Goal: Task Accomplishment & Management: Complete application form

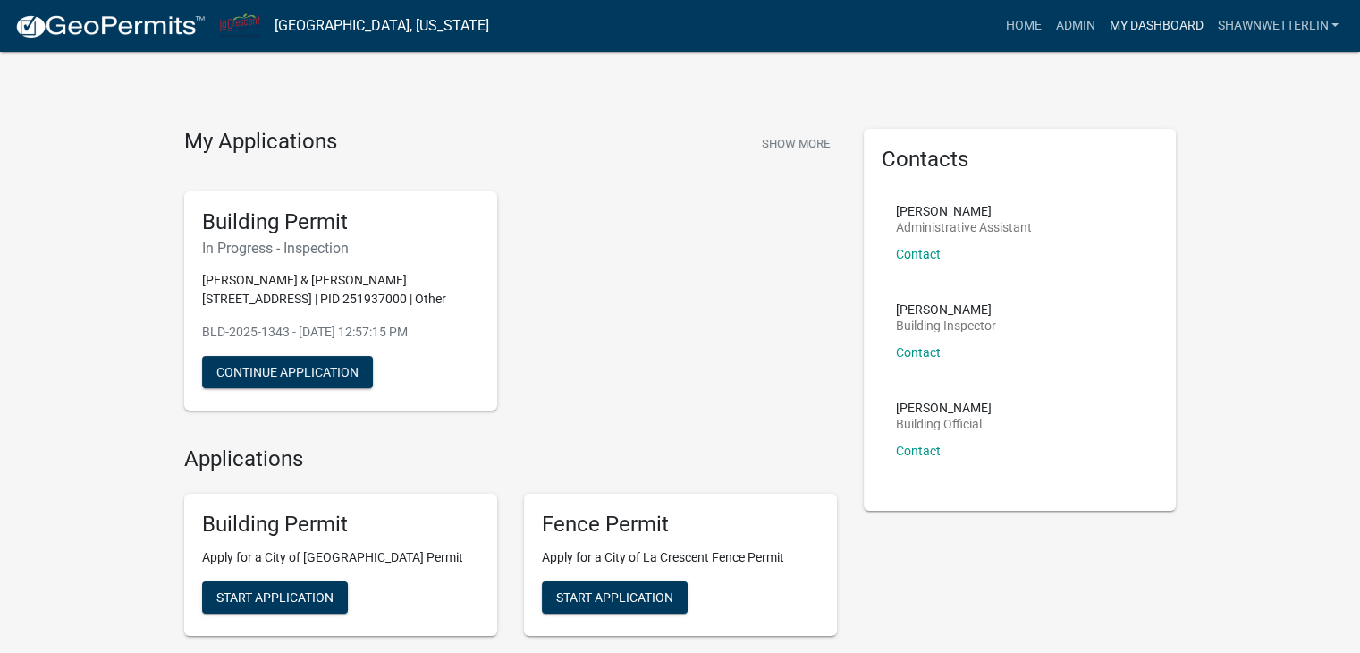
click at [1157, 19] on link "My Dashboard" at bounding box center [1156, 26] width 108 height 34
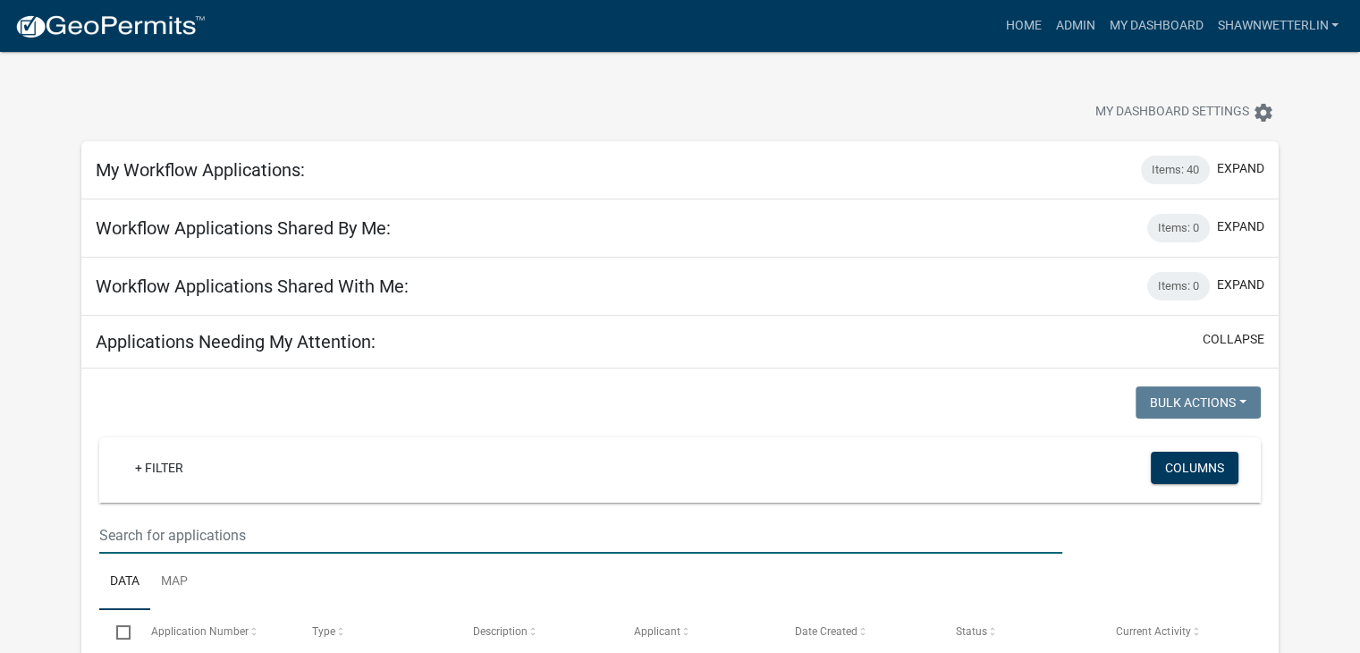
click at [125, 530] on input "text" at bounding box center [580, 535] width 963 height 37
type input "ambrosia"
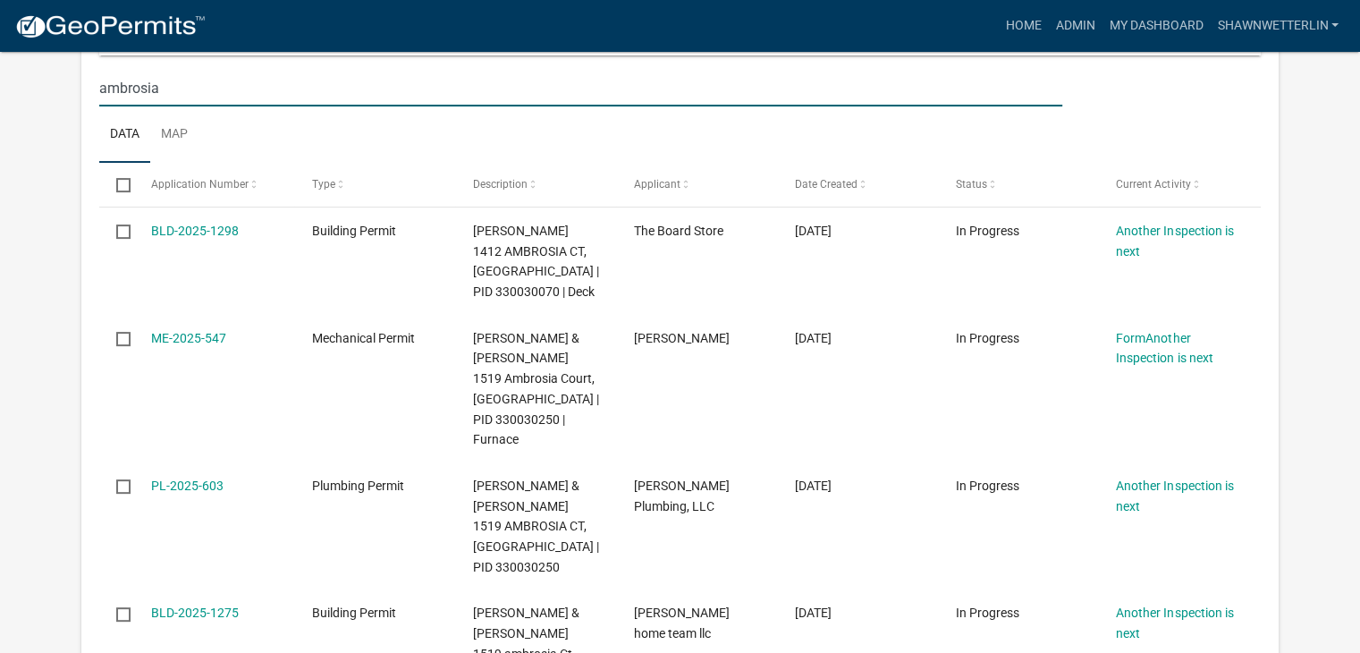
scroll to position [537, 0]
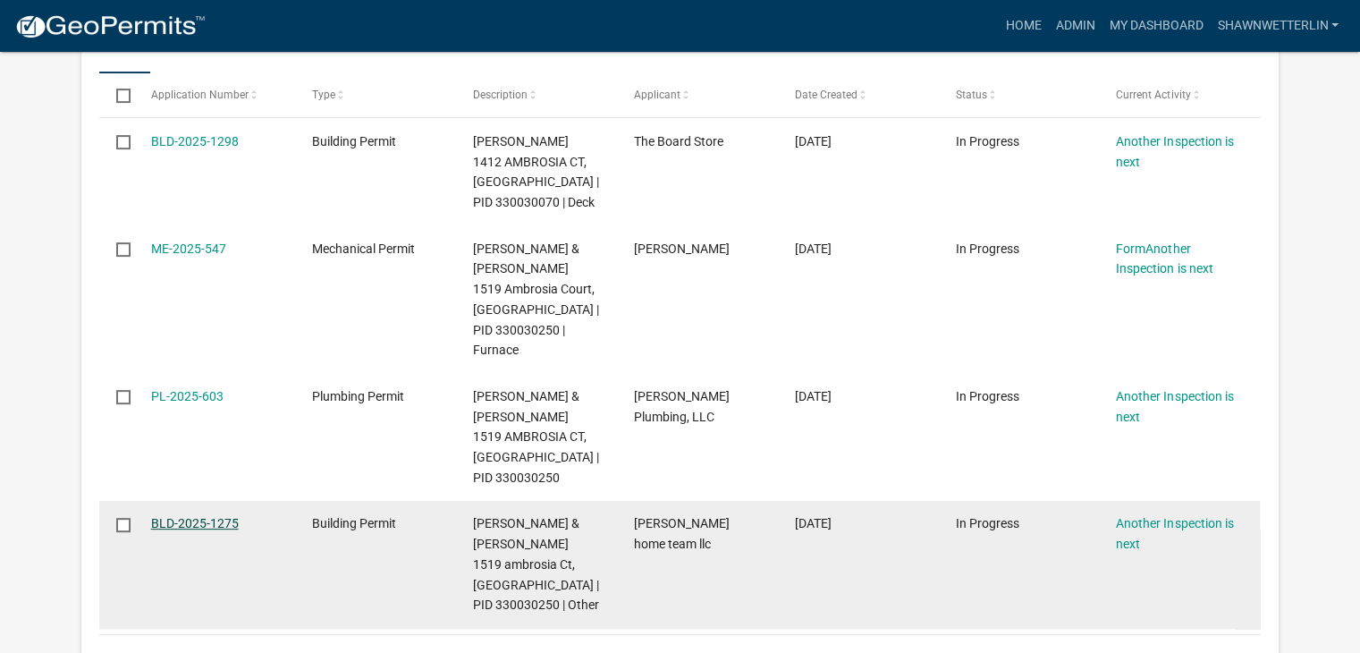
click at [182, 516] on link "BLD-2025-1275" at bounding box center [195, 523] width 88 height 14
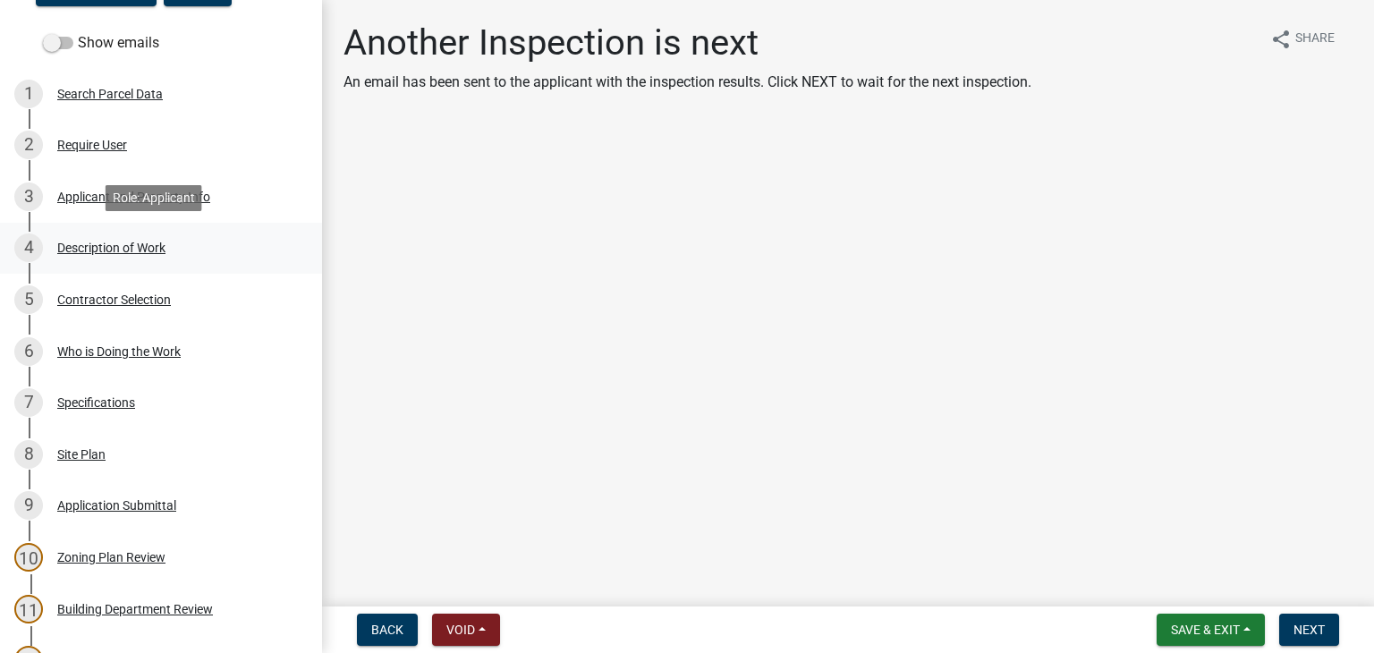
scroll to position [268, 0]
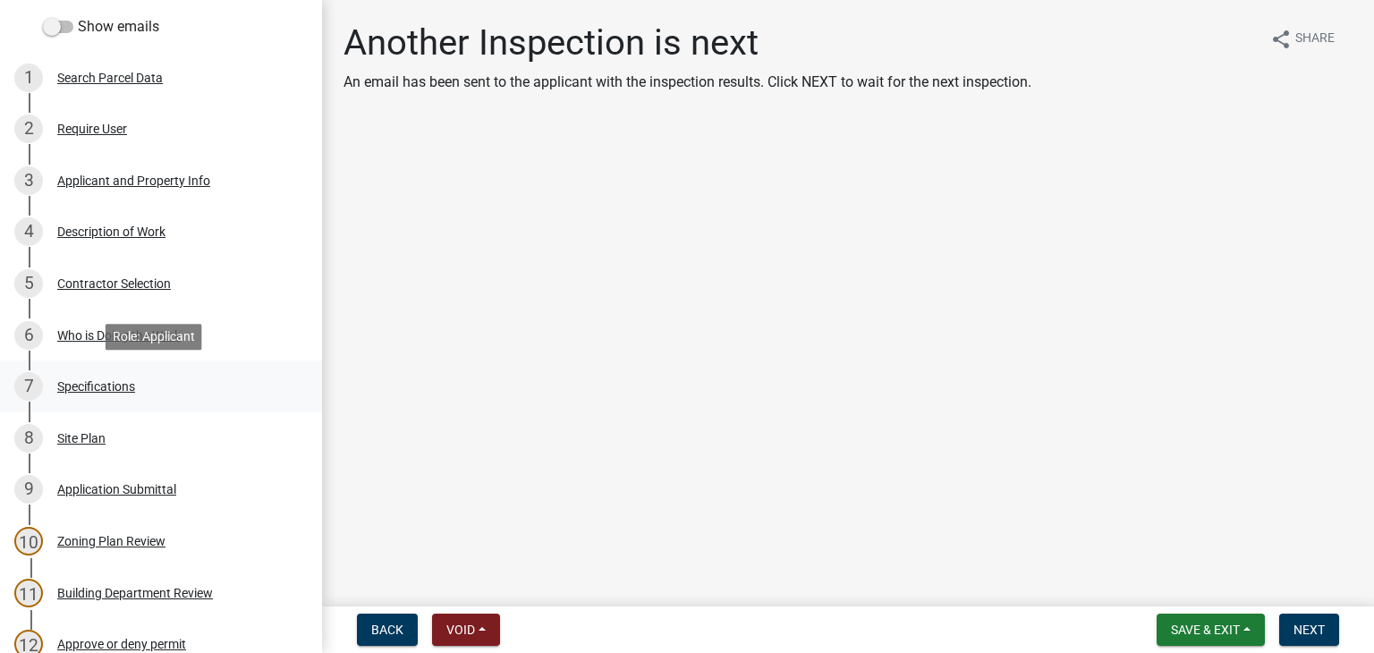
click at [81, 385] on div "Specifications" at bounding box center [96, 386] width 78 height 13
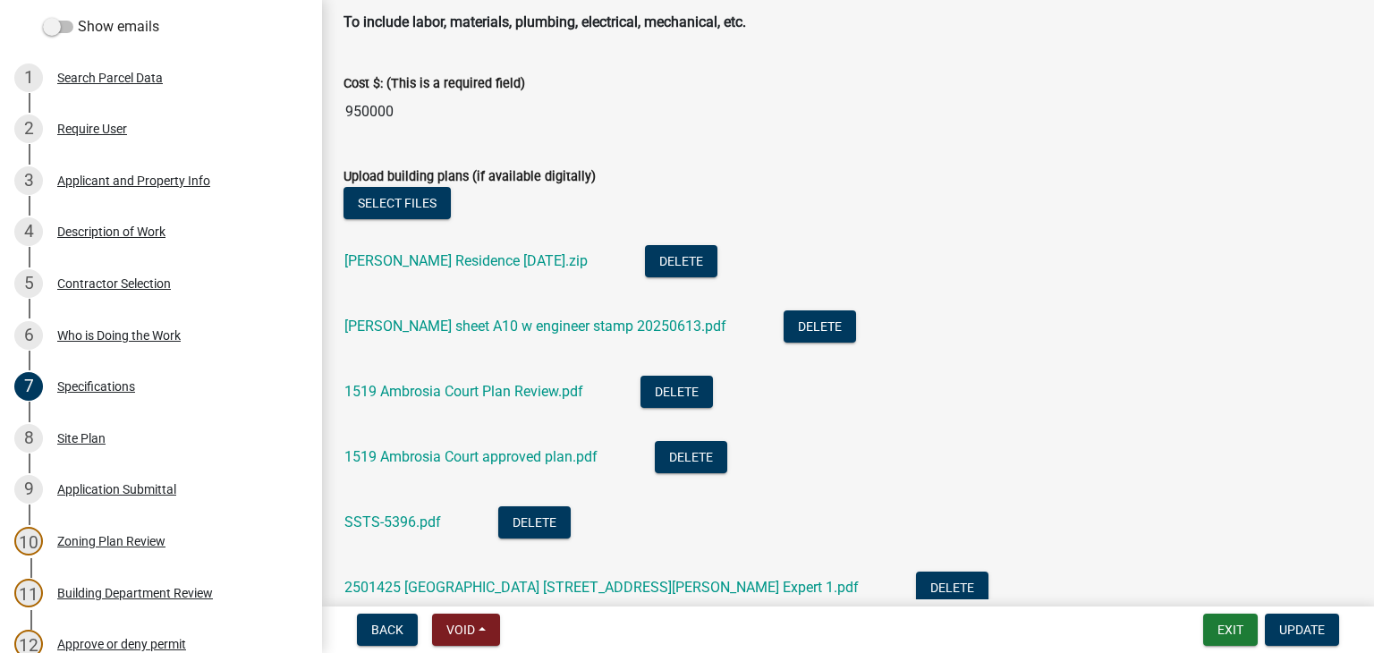
scroll to position [3220, 0]
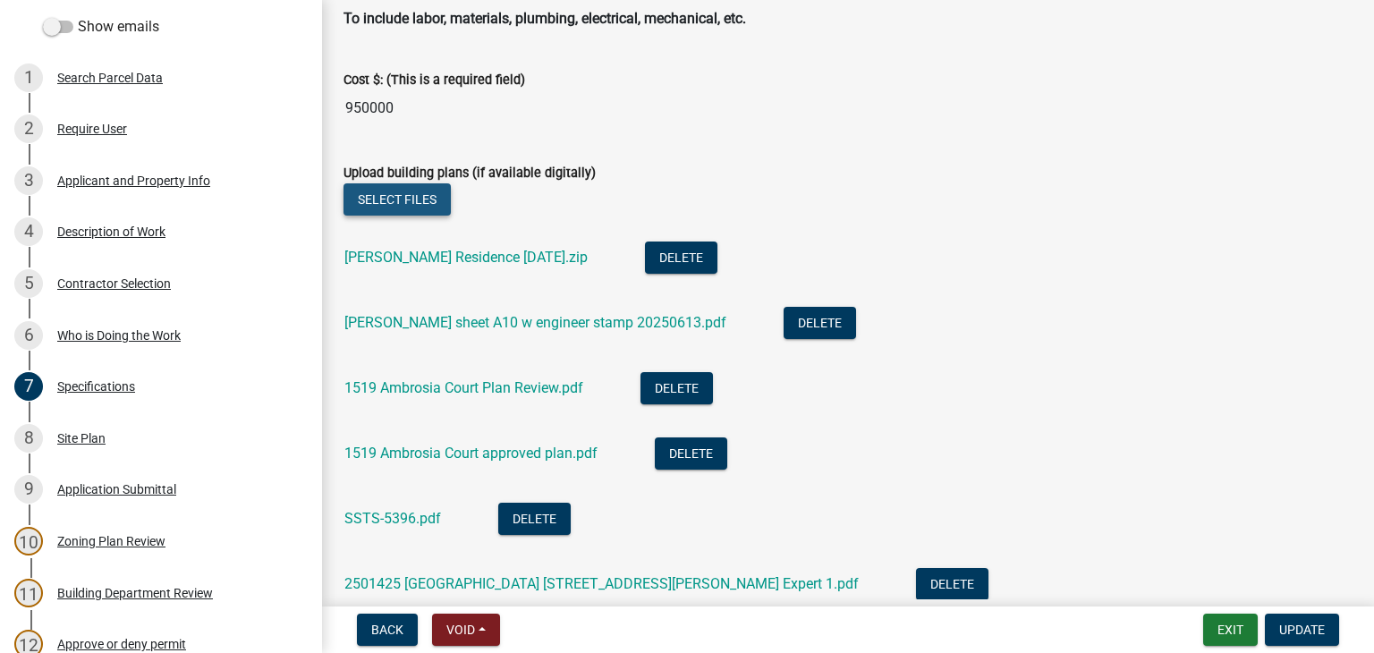
click at [413, 187] on button "Select files" at bounding box center [396, 199] width 107 height 32
click at [1295, 630] on span "Update" at bounding box center [1302, 630] width 46 height 14
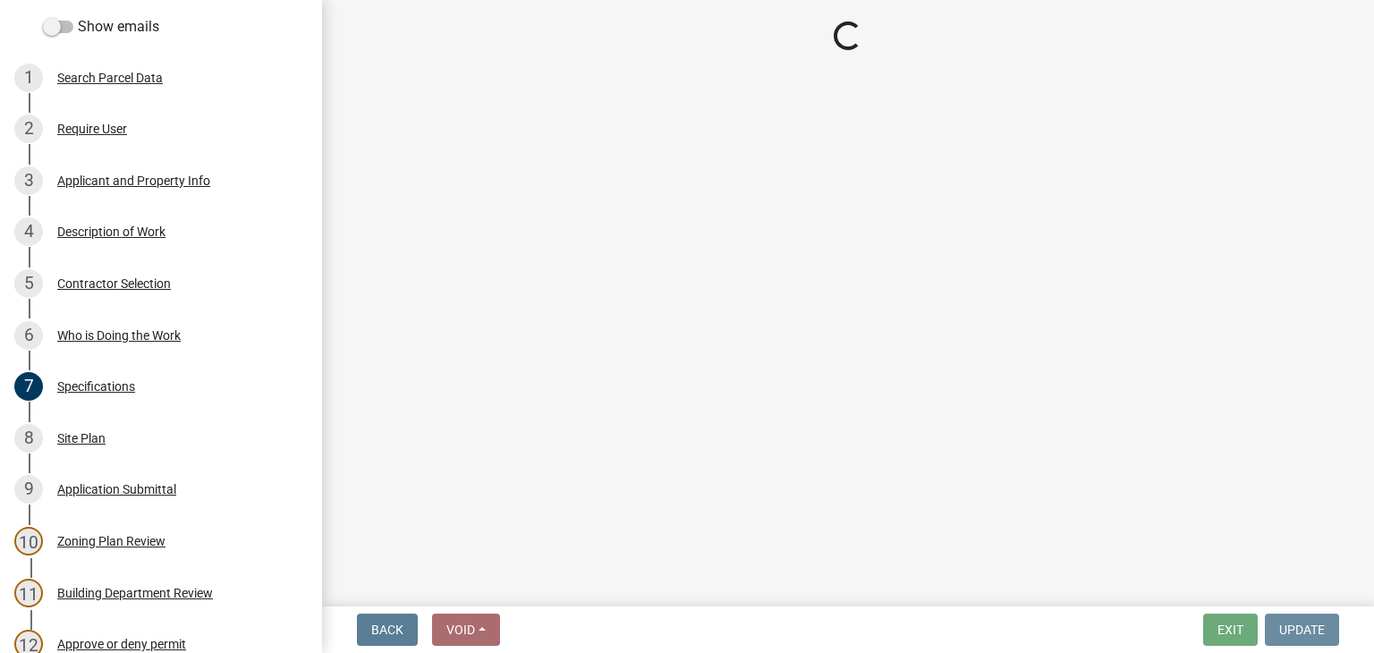
scroll to position [0, 0]
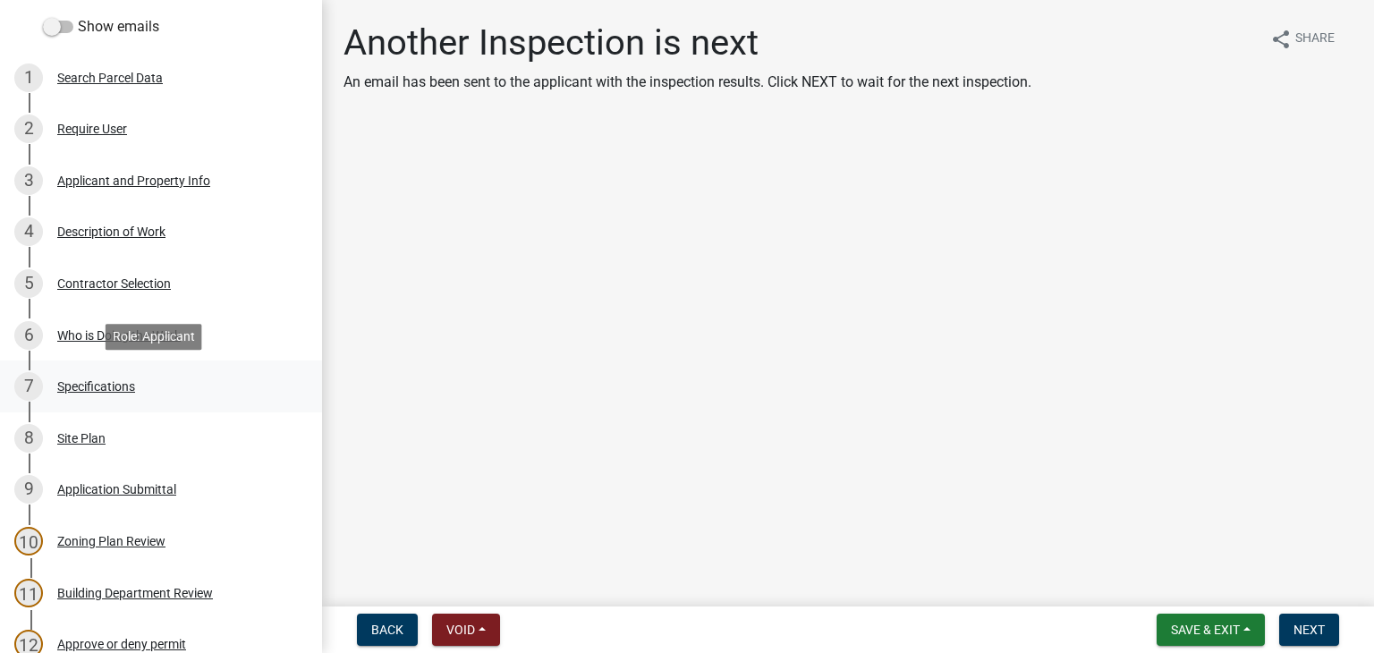
click at [96, 387] on div "Specifications" at bounding box center [96, 386] width 78 height 13
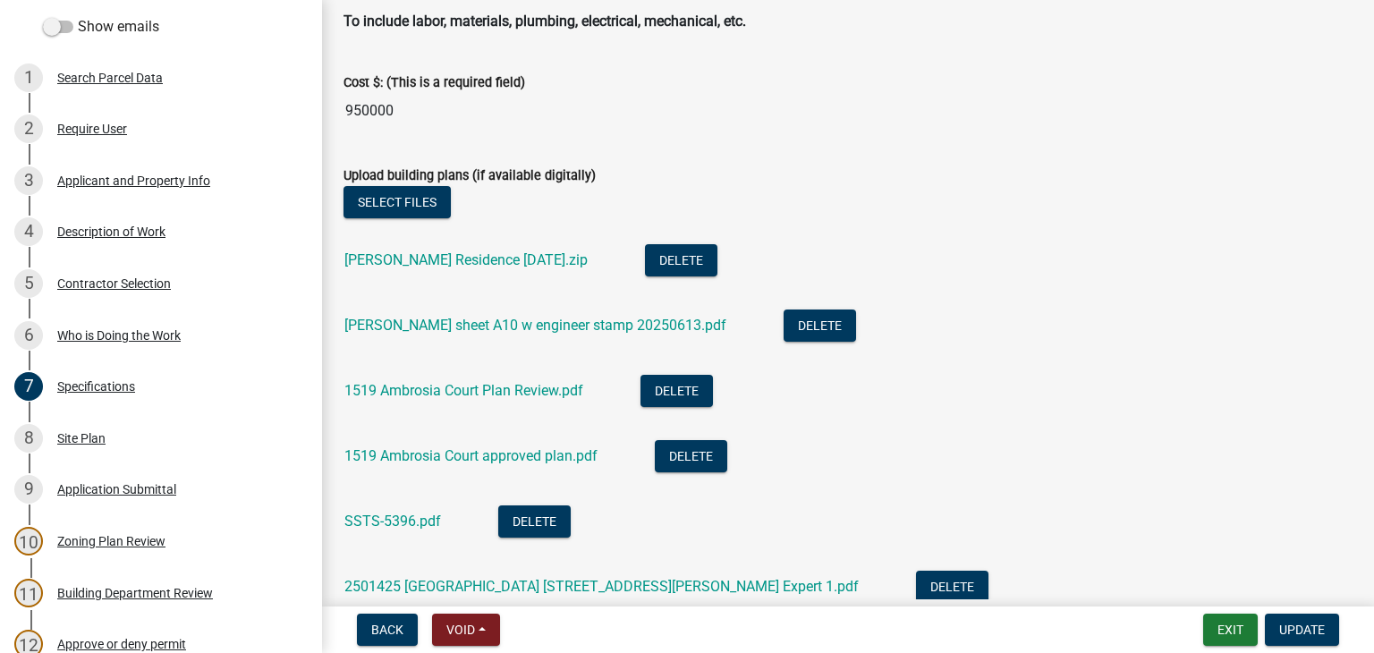
scroll to position [3220, 0]
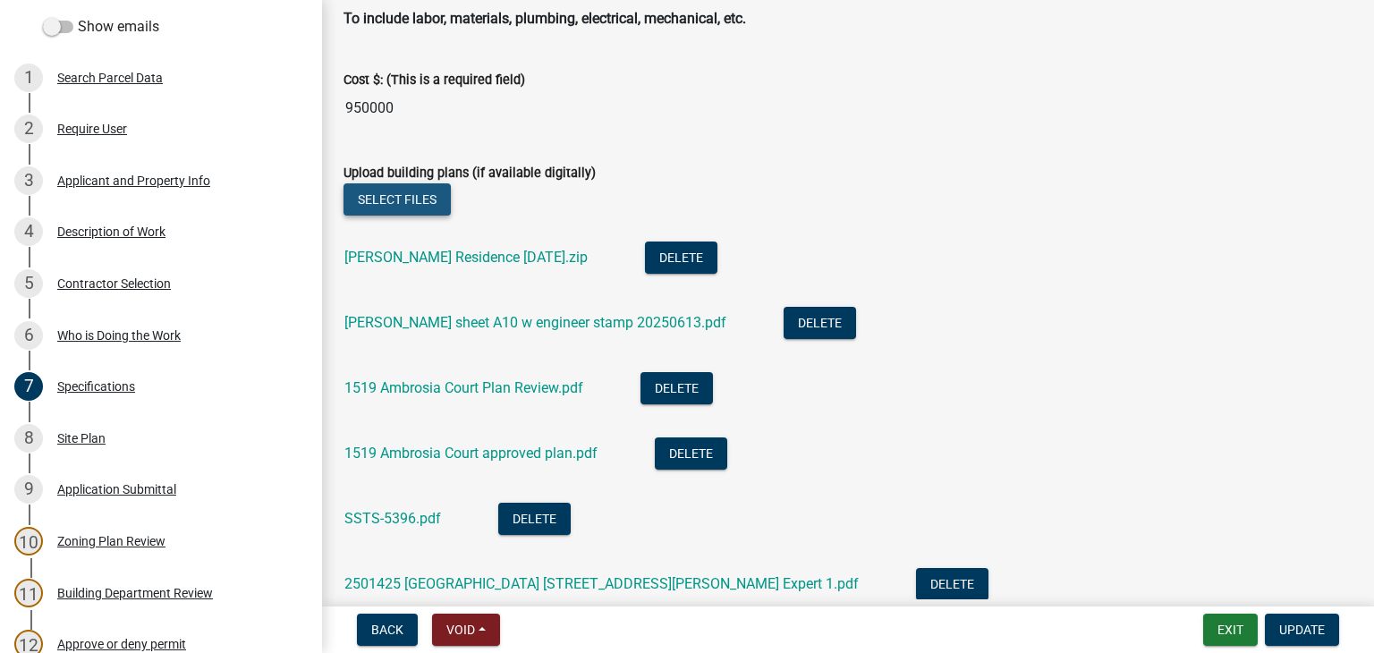
click at [399, 193] on button "Select files" at bounding box center [396, 199] width 107 height 32
click at [1302, 620] on button "Update" at bounding box center [1302, 630] width 74 height 32
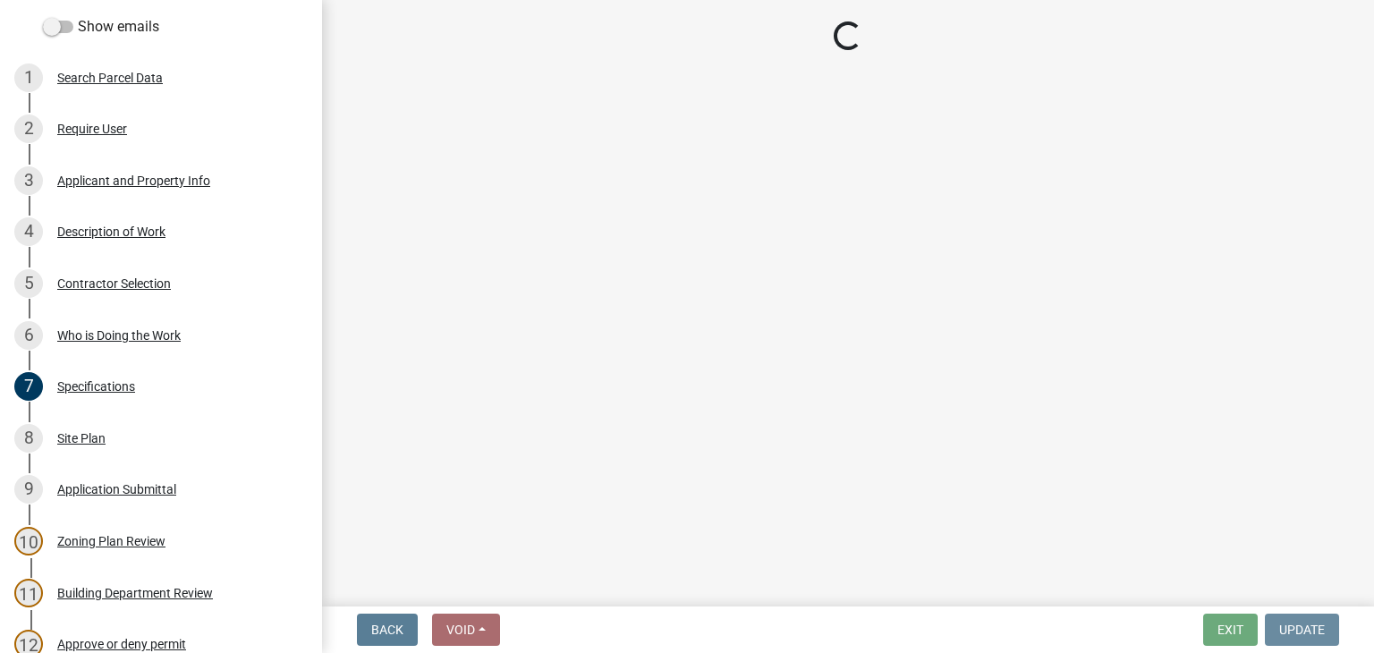
scroll to position [0, 0]
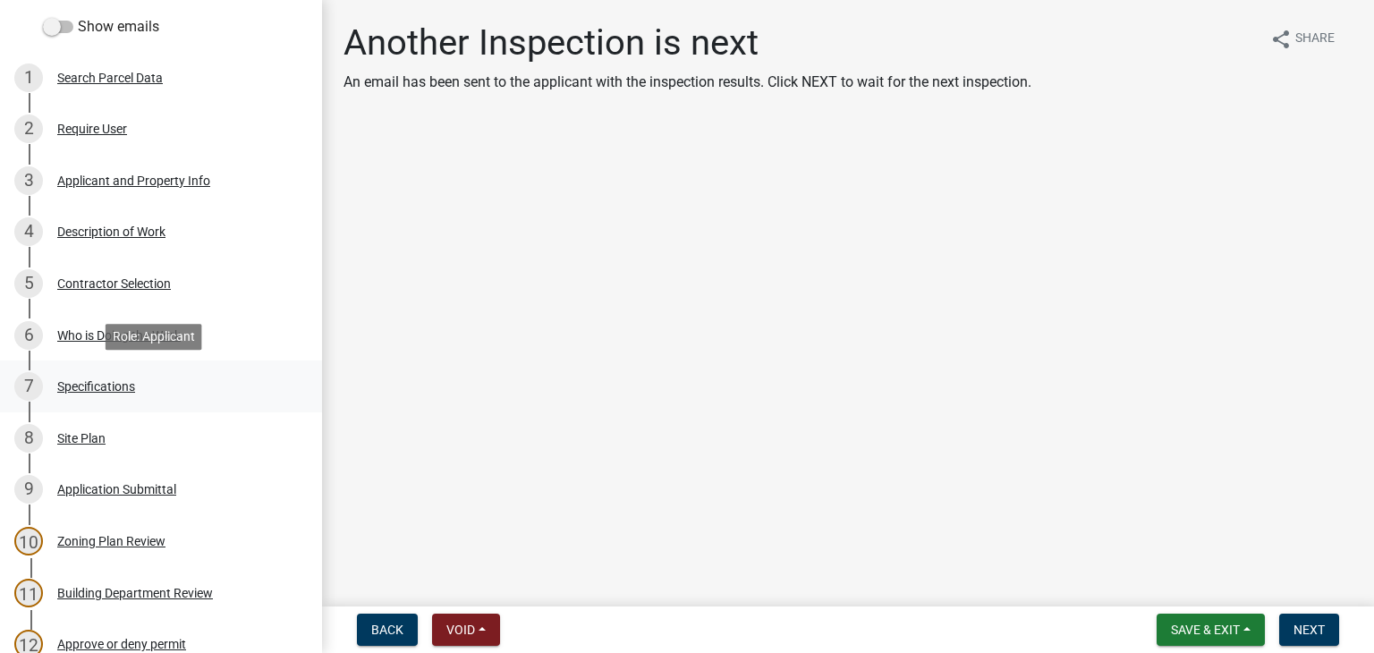
click at [98, 388] on div "Specifications" at bounding box center [96, 386] width 78 height 13
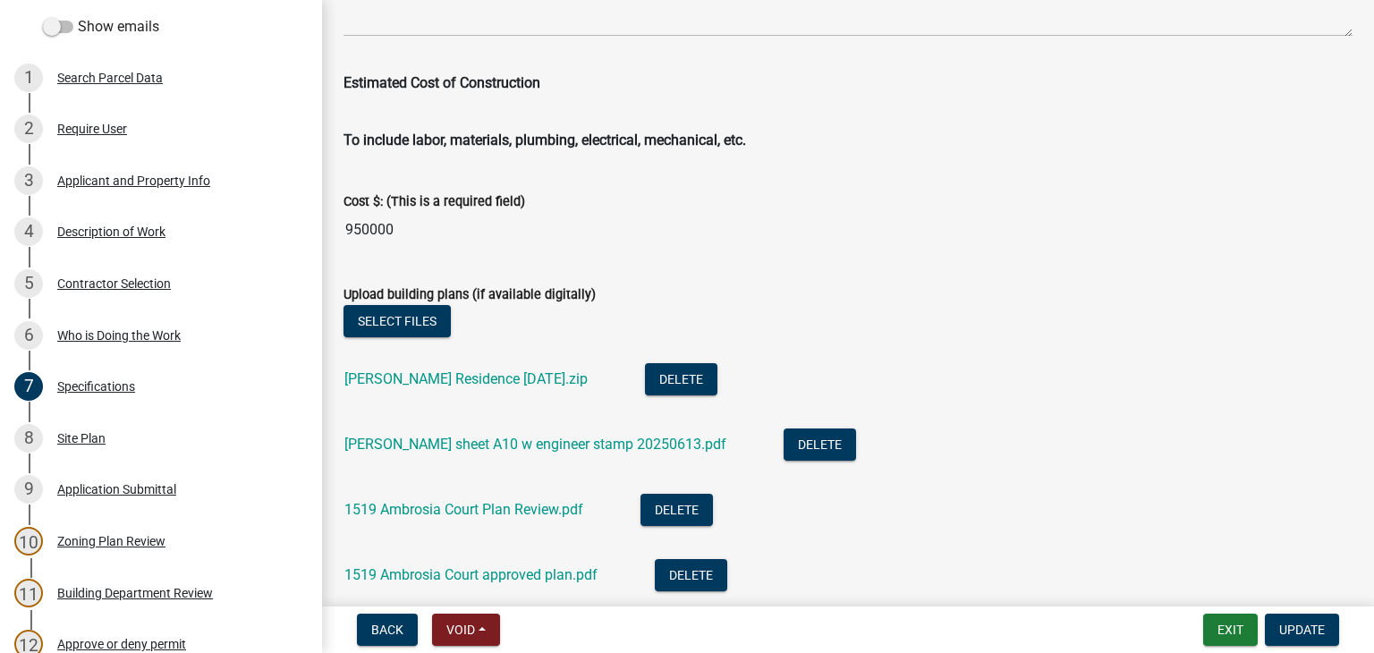
scroll to position [3220, 0]
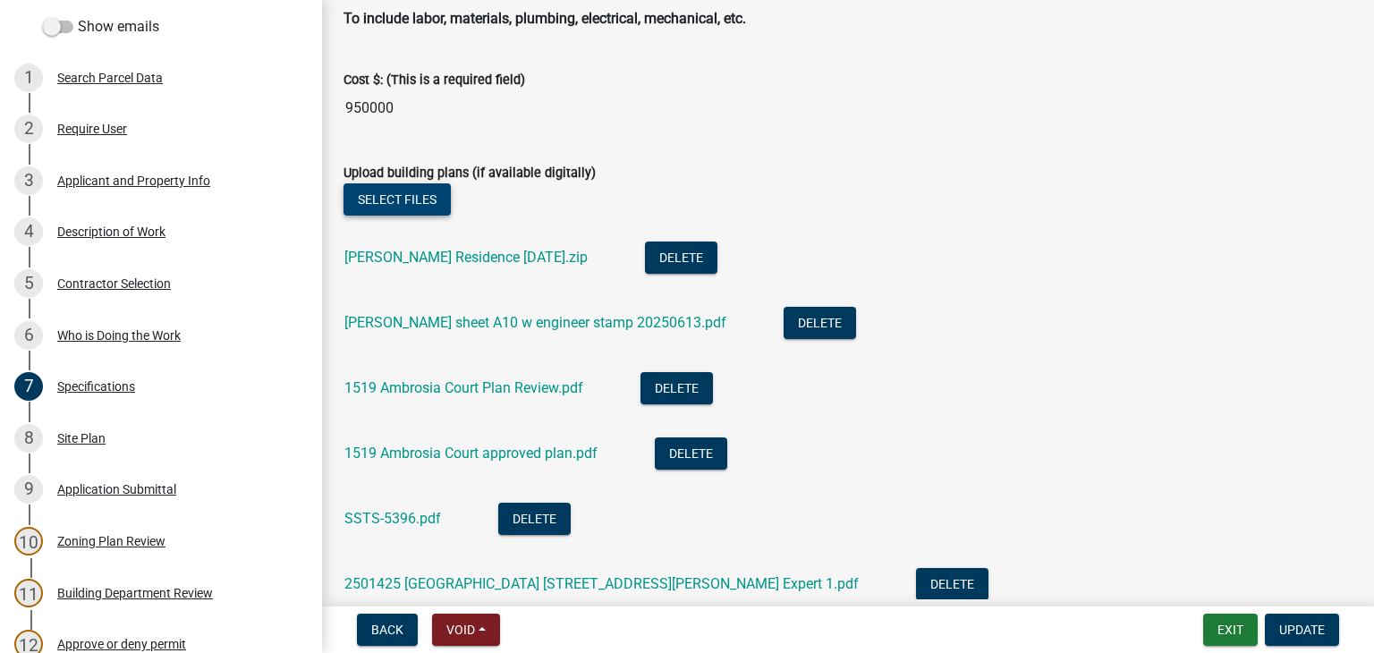
click at [423, 207] on button "Select files" at bounding box center [396, 199] width 107 height 32
click at [403, 204] on button "Select files" at bounding box center [396, 199] width 107 height 32
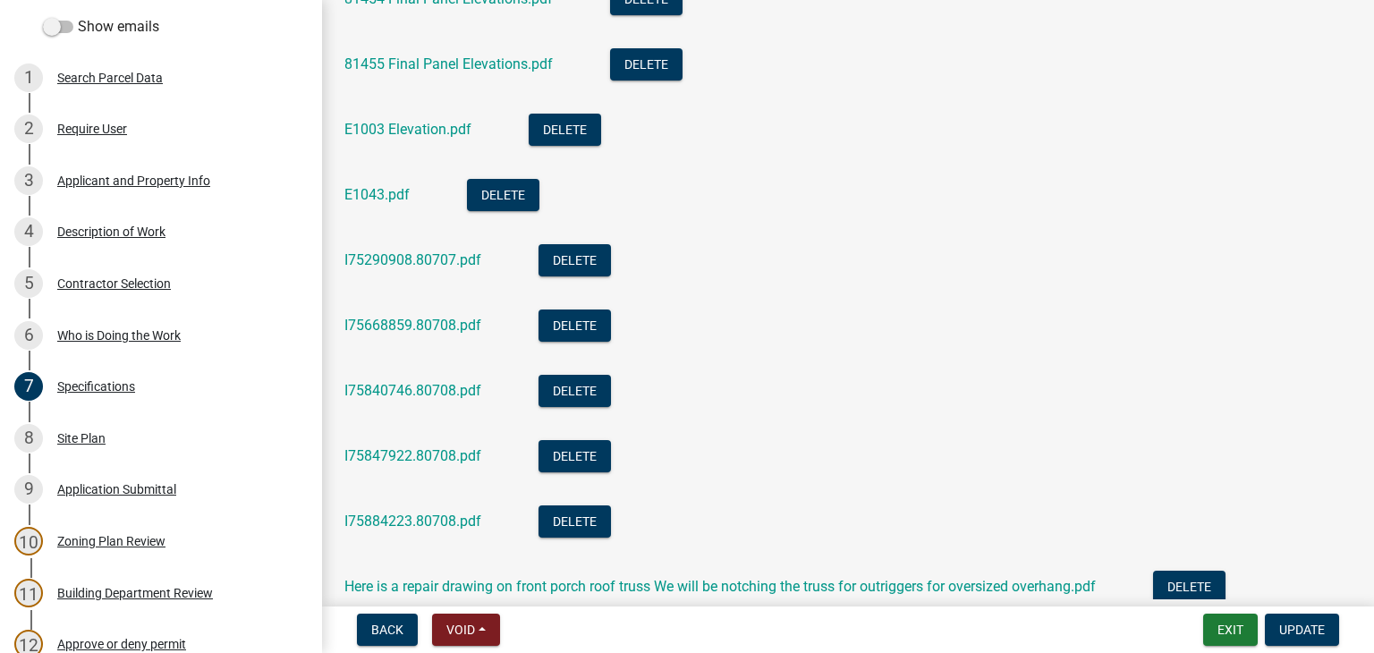
scroll to position [4293, 0]
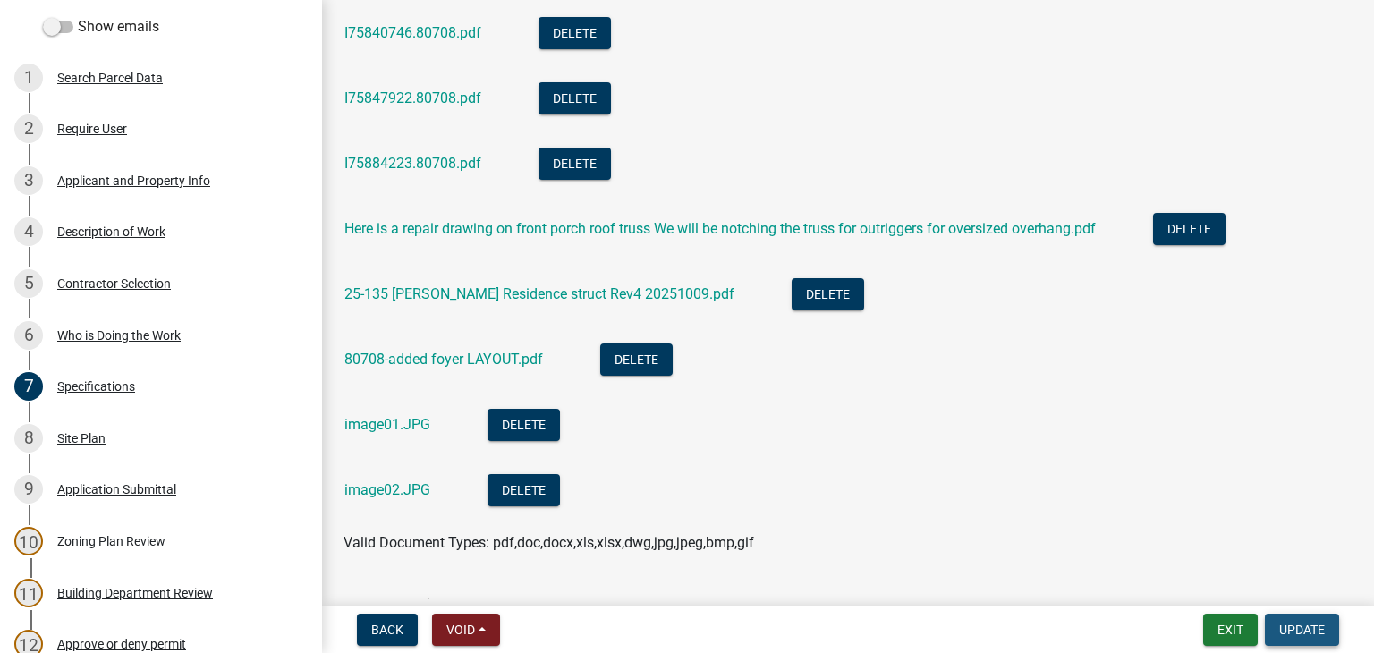
click at [1288, 627] on span "Update" at bounding box center [1302, 630] width 46 height 14
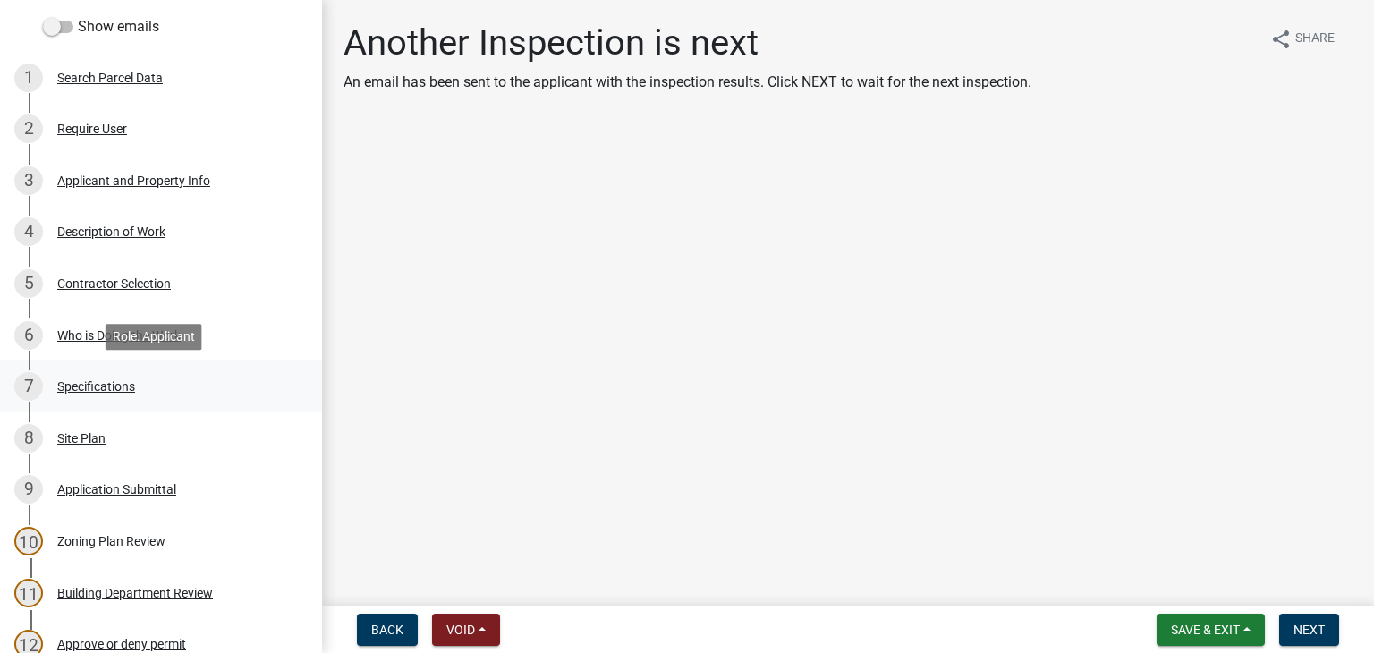
click at [111, 384] on div "Specifications" at bounding box center [96, 386] width 78 height 13
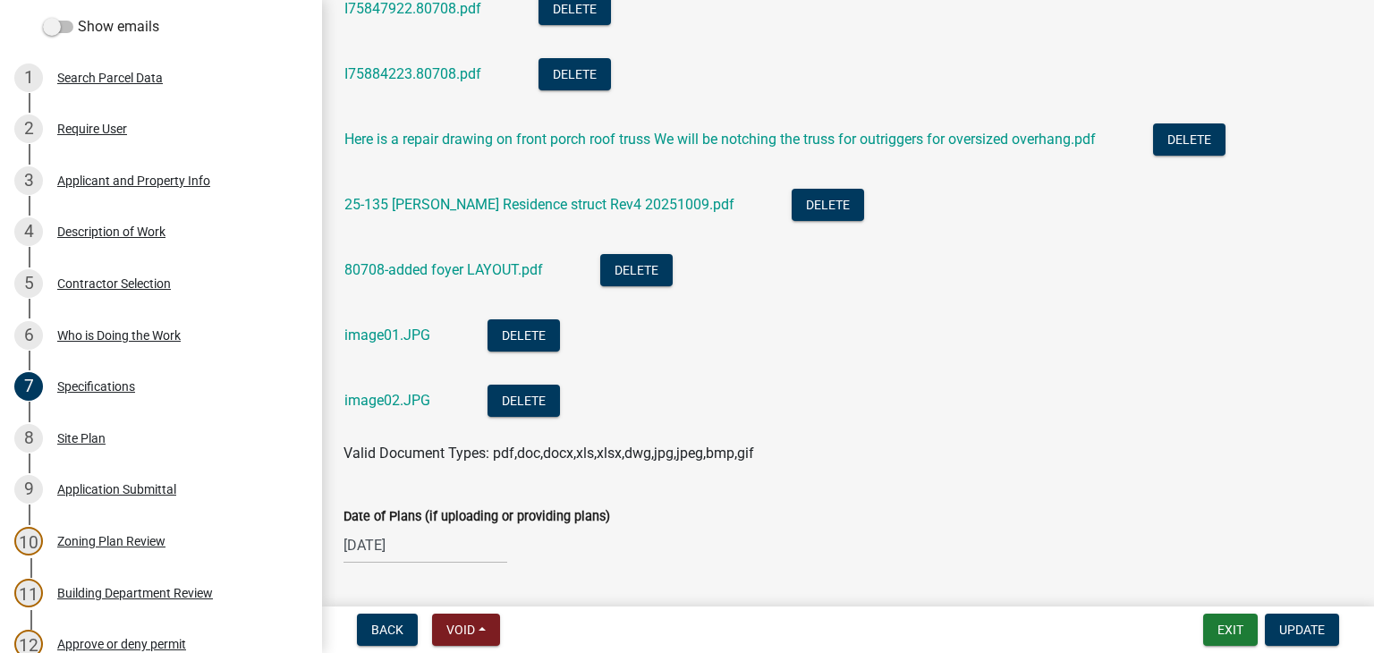
scroll to position [4433, 0]
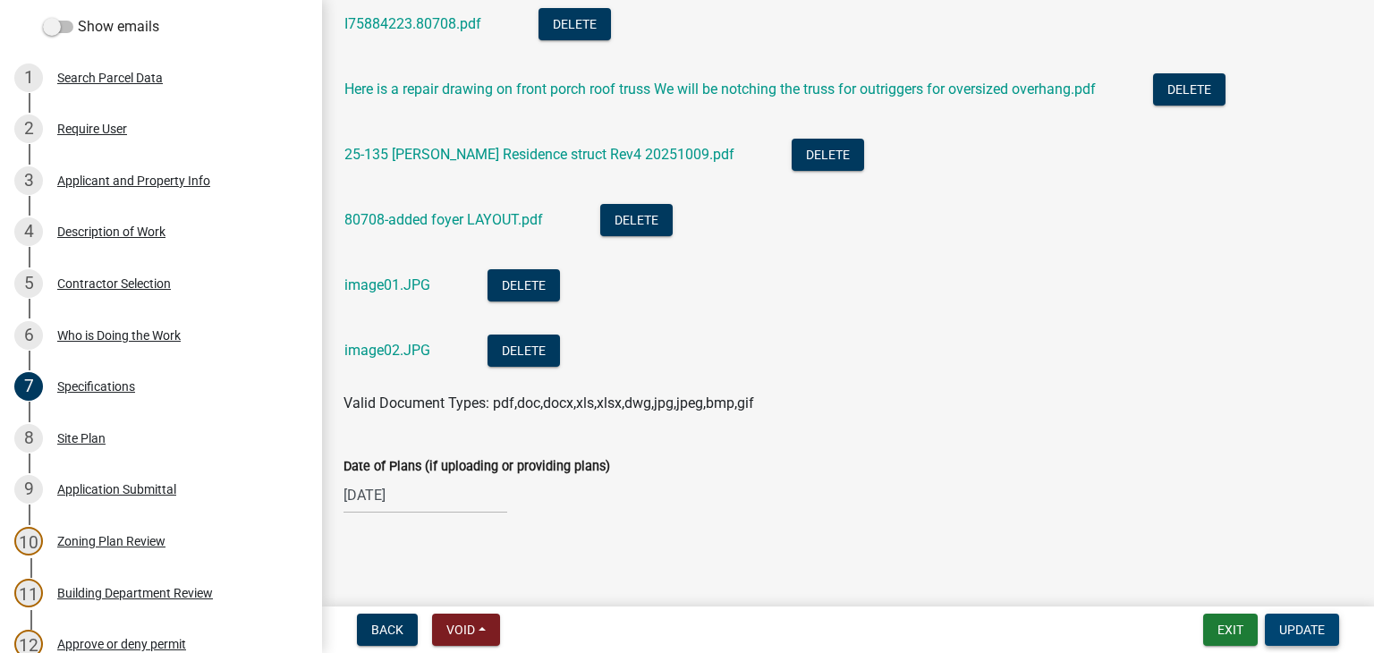
click at [1305, 623] on span "Update" at bounding box center [1302, 630] width 46 height 14
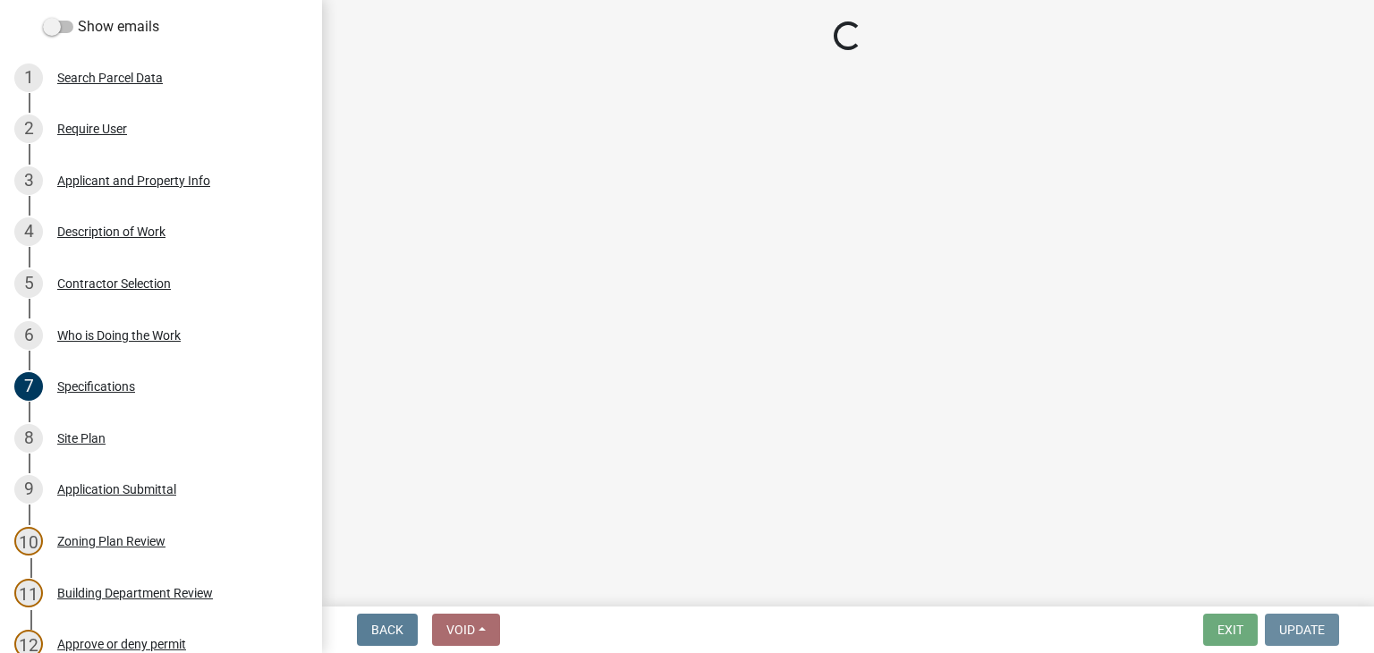
scroll to position [0, 0]
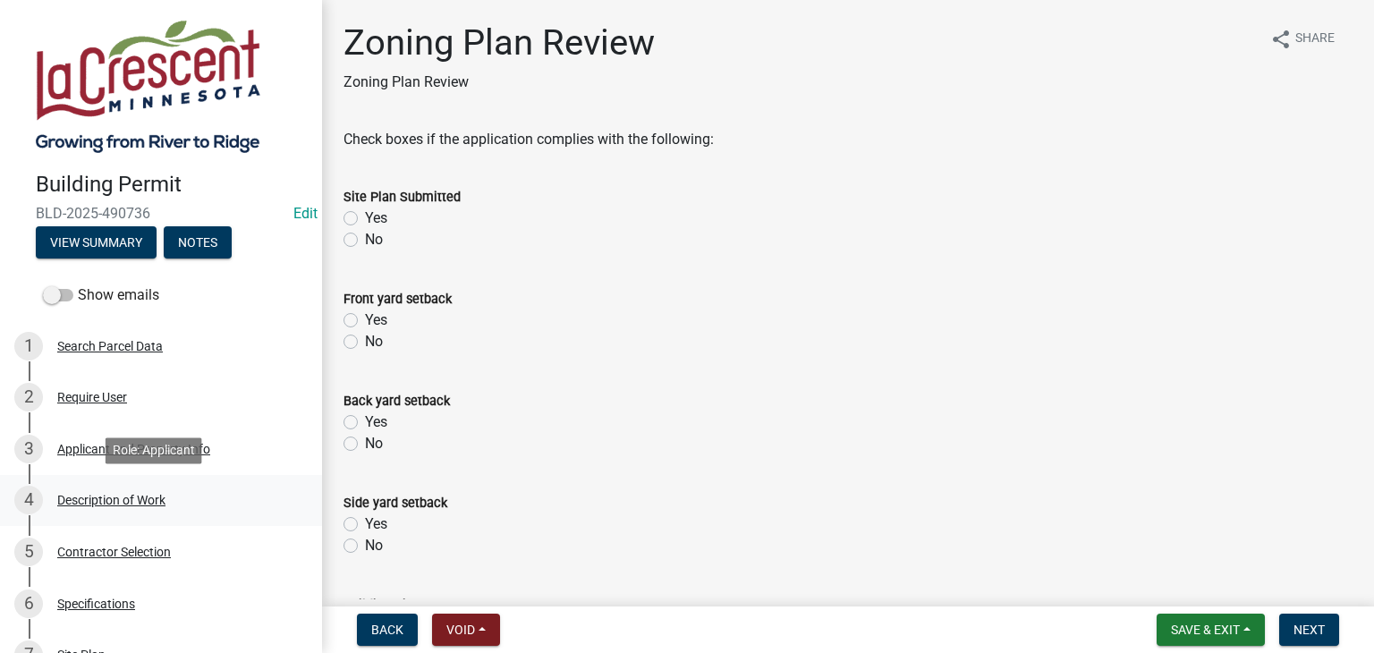
click at [149, 508] on div "4 Description of Work" at bounding box center [153, 500] width 279 height 29
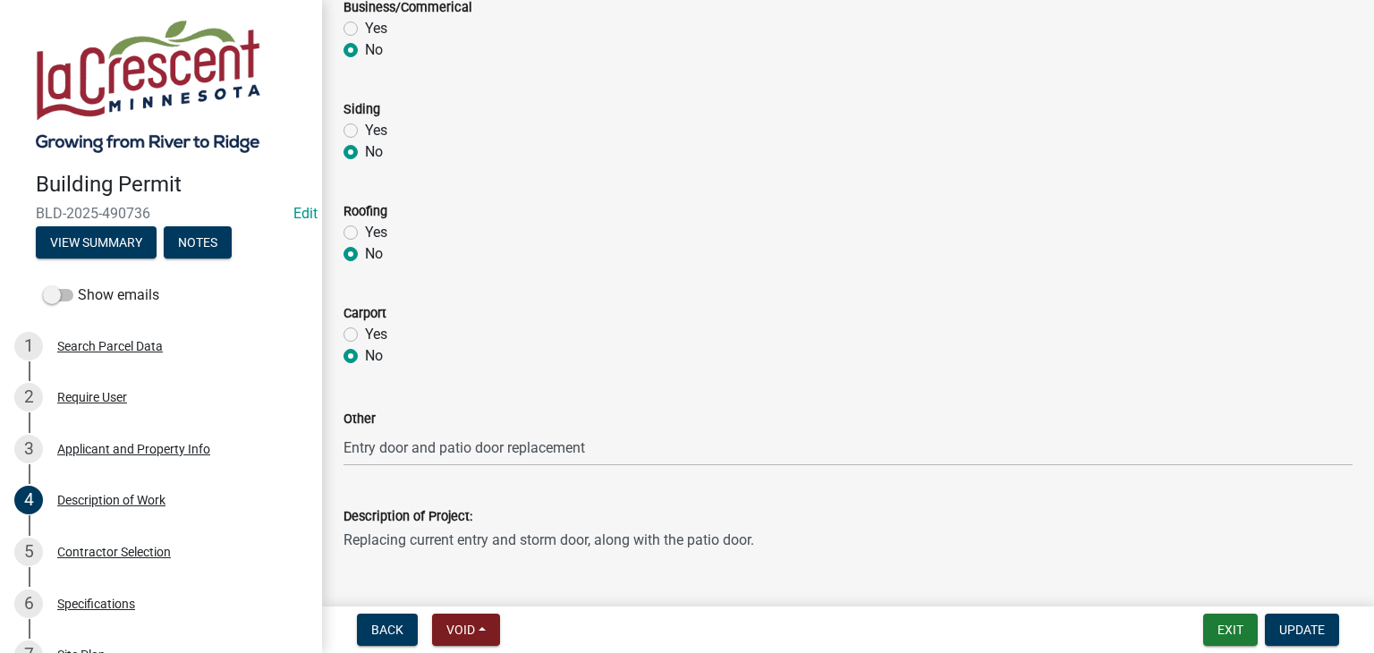
scroll to position [894, 0]
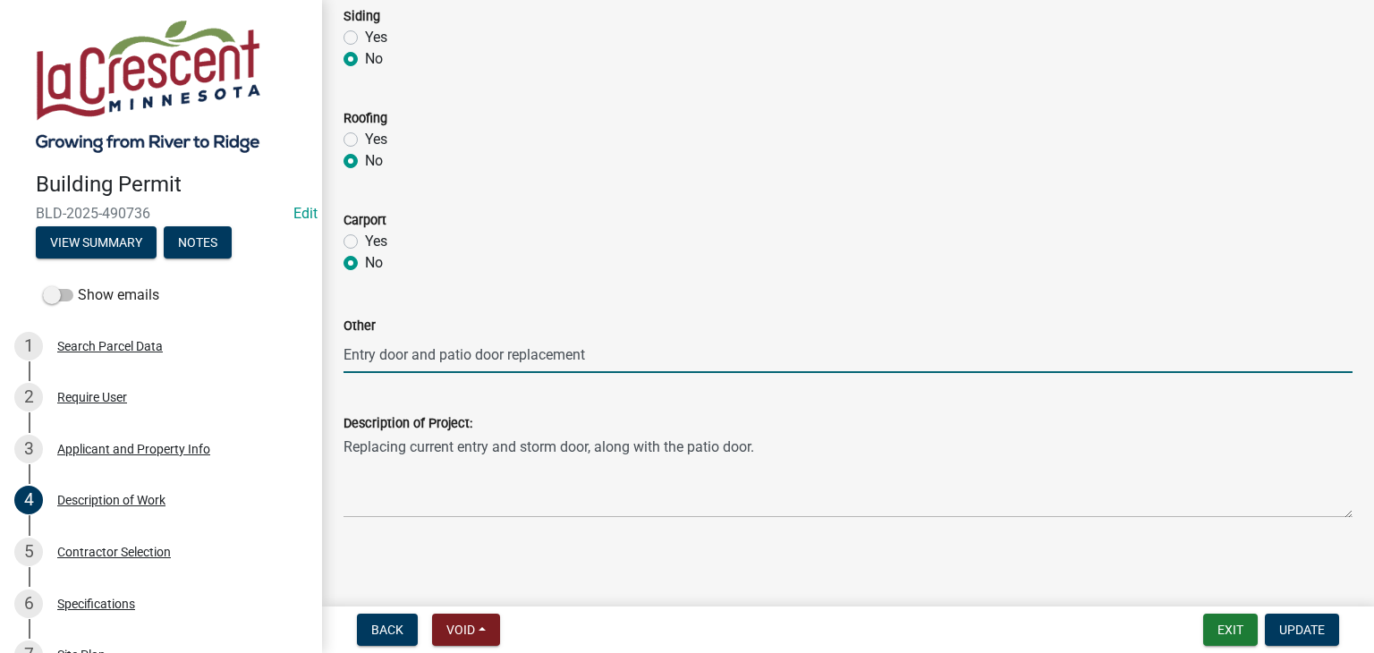
drag, startPoint x: 594, startPoint y: 351, endPoint x: 336, endPoint y: 350, distance: 257.6
click at [336, 350] on div "Other Entry door and patio door replacement" at bounding box center [848, 331] width 1036 height 83
click at [144, 548] on div "Contractor Selection" at bounding box center [114, 552] width 114 height 13
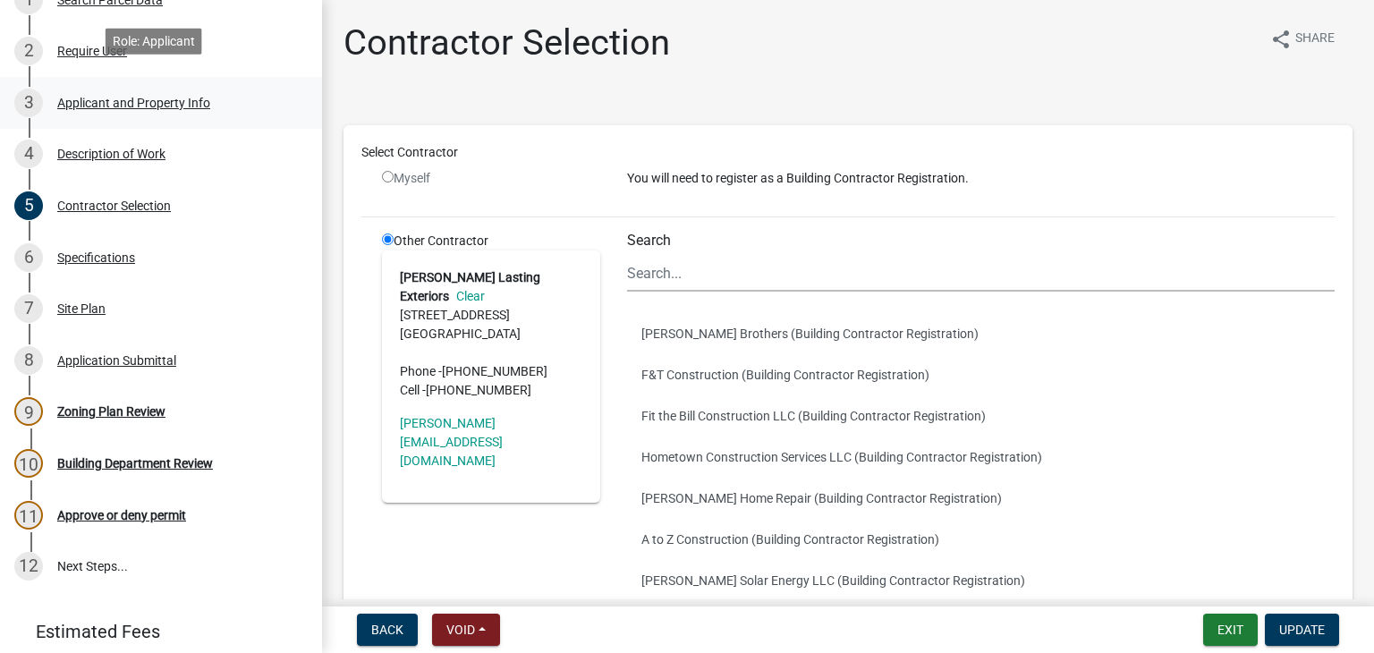
scroll to position [358, 0]
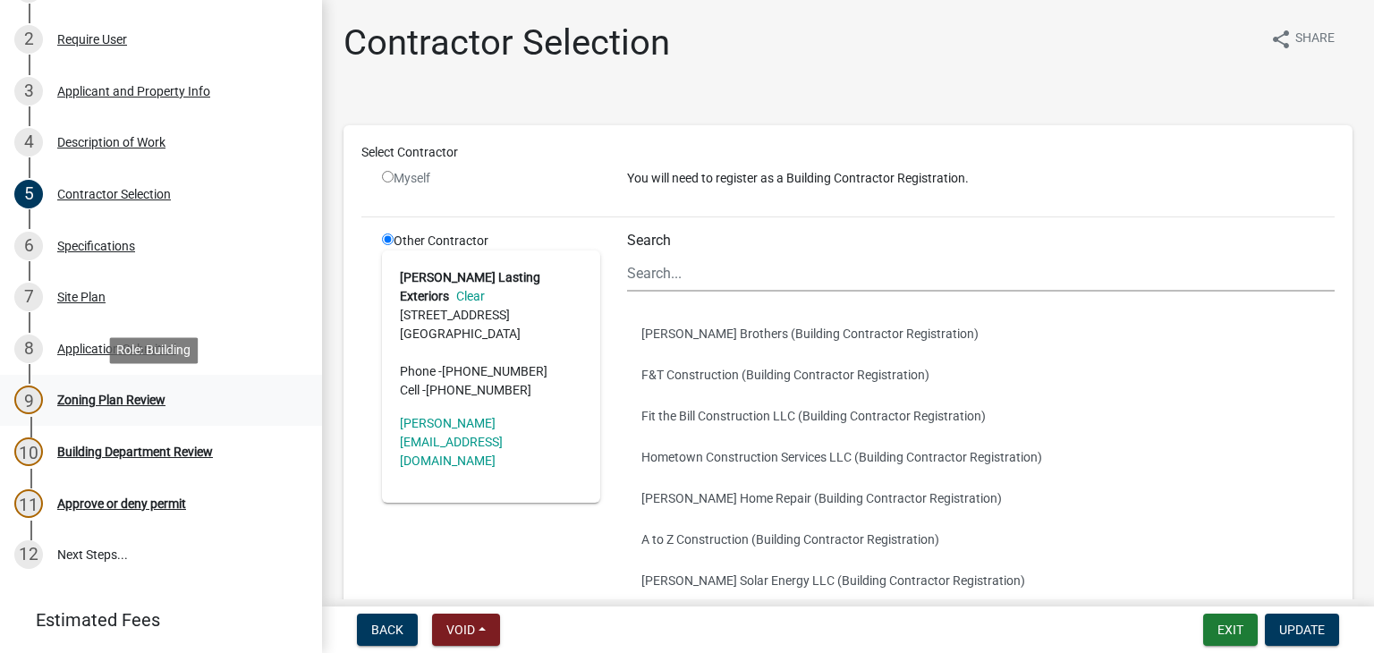
click at [139, 402] on div "Zoning Plan Review" at bounding box center [111, 400] width 108 height 13
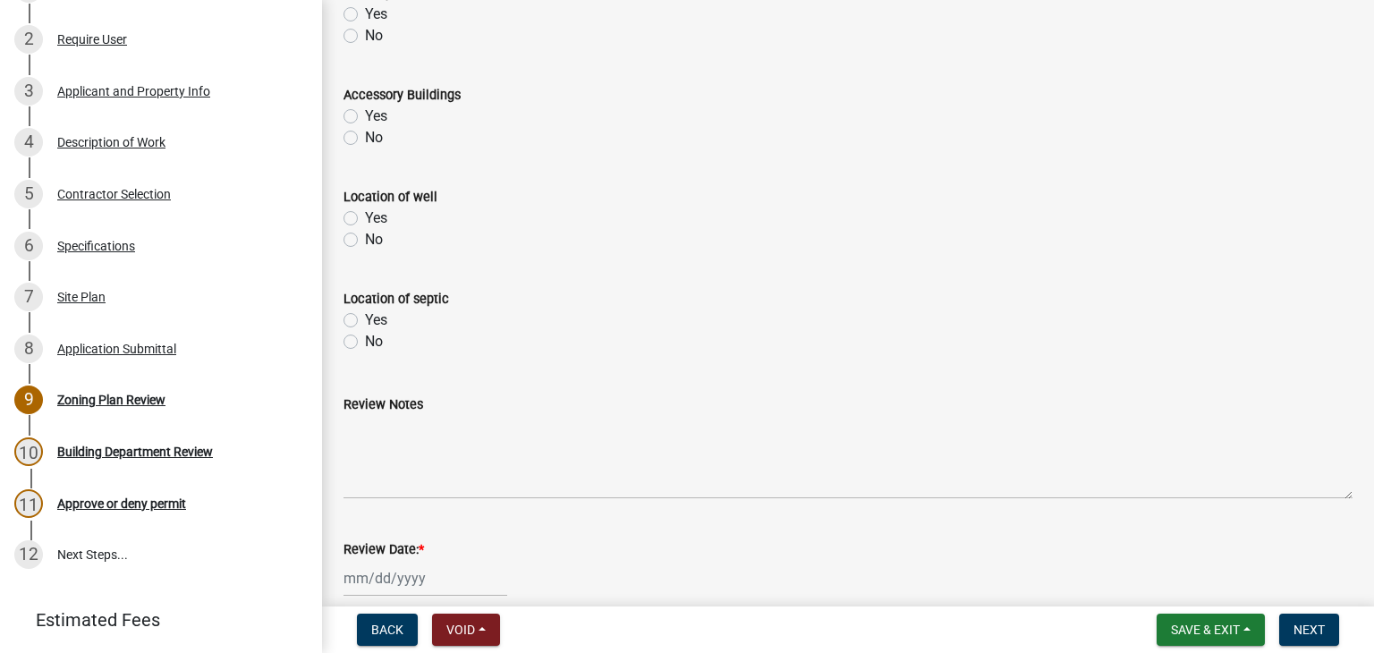
scroll to position [816, 0]
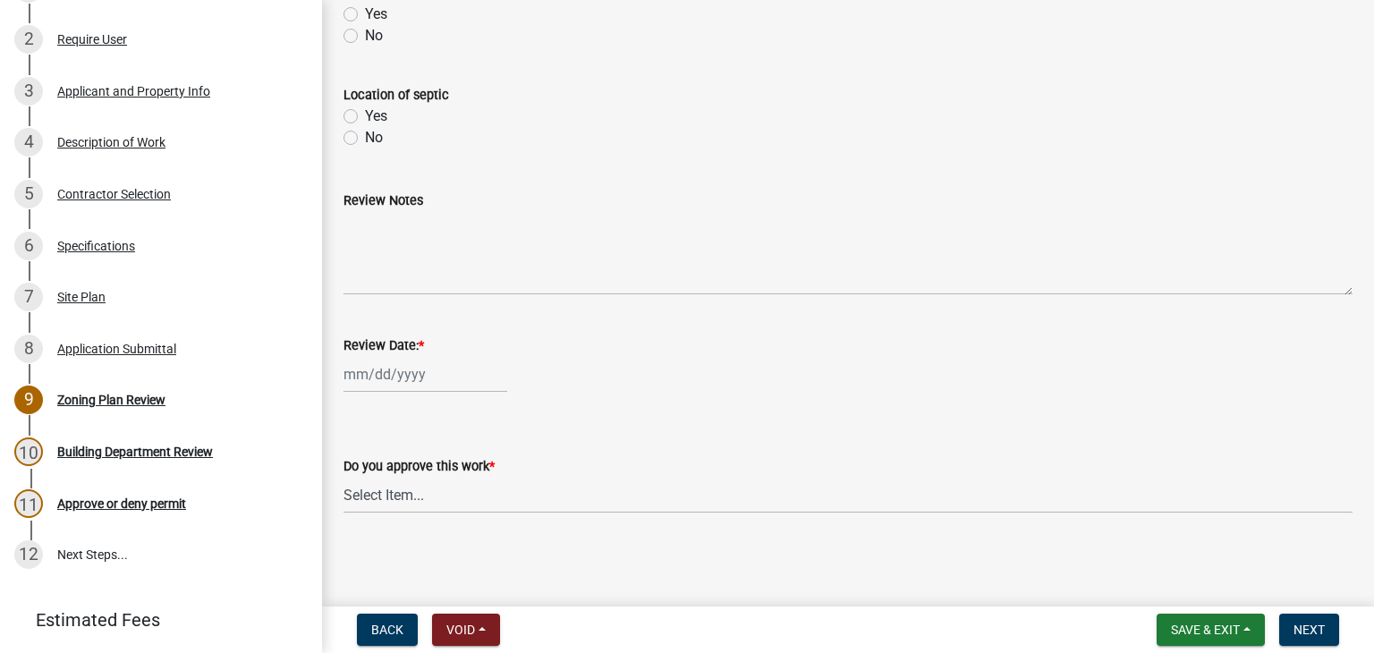
click at [403, 378] on div at bounding box center [425, 374] width 164 height 37
select select "10"
select select "2025"
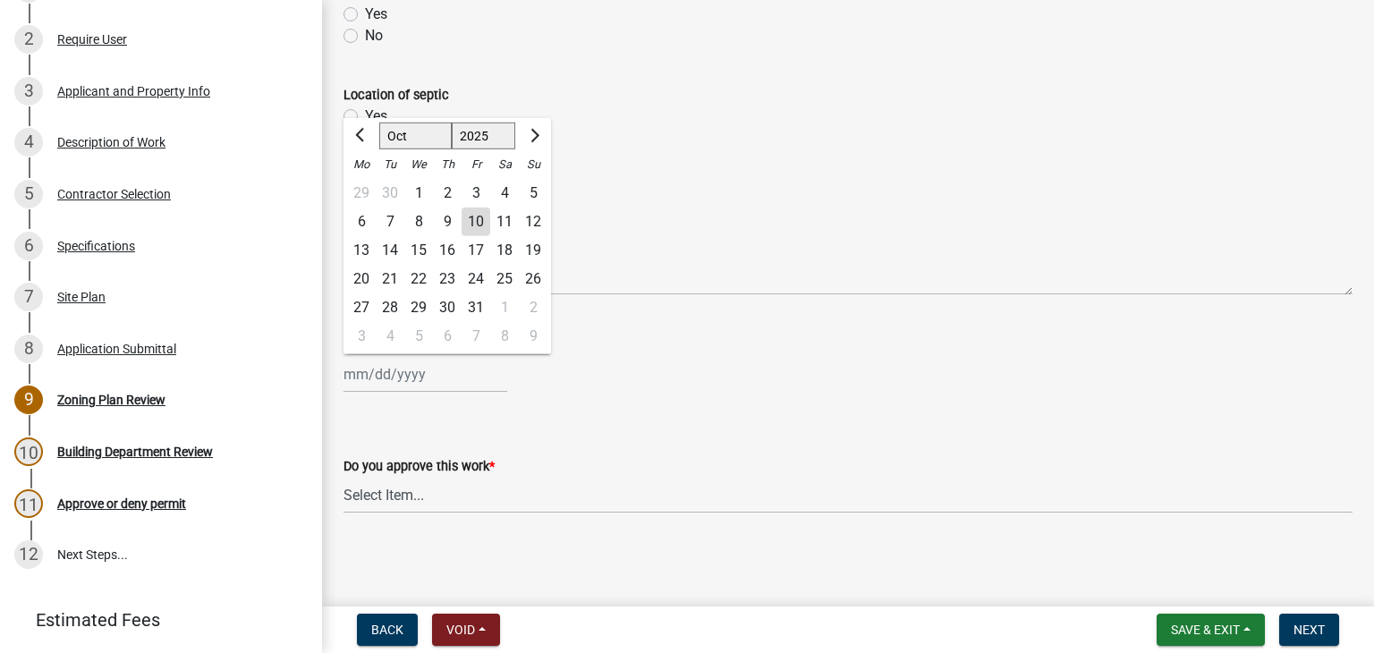
click at [474, 215] on div "10" at bounding box center [476, 222] width 29 height 29
type input "[DATE]"
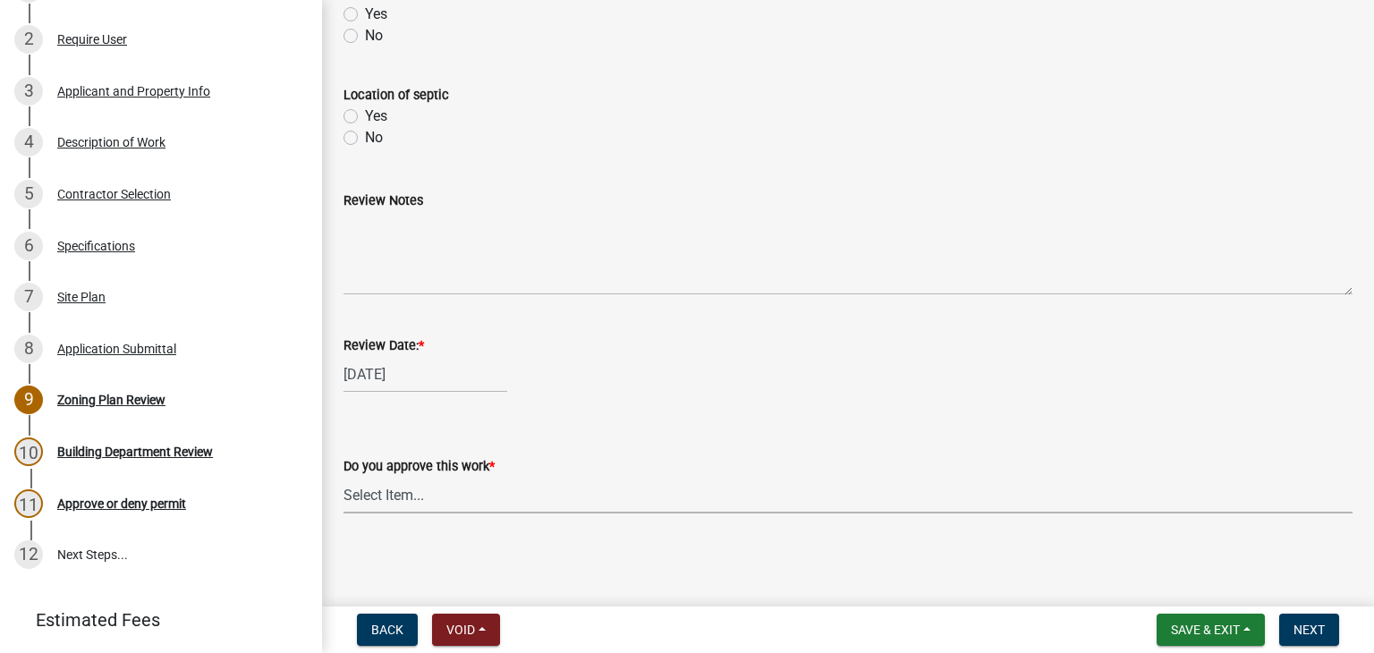
click at [397, 486] on select "Select Item... Yes No" at bounding box center [847, 495] width 1009 height 37
click at [343, 477] on select "Select Item... Yes No" at bounding box center [847, 495] width 1009 height 37
select select "90a60f2d-528c-4c9a-9c39-f00b3f6598b9"
click at [1298, 631] on span "Next" at bounding box center [1308, 630] width 31 height 14
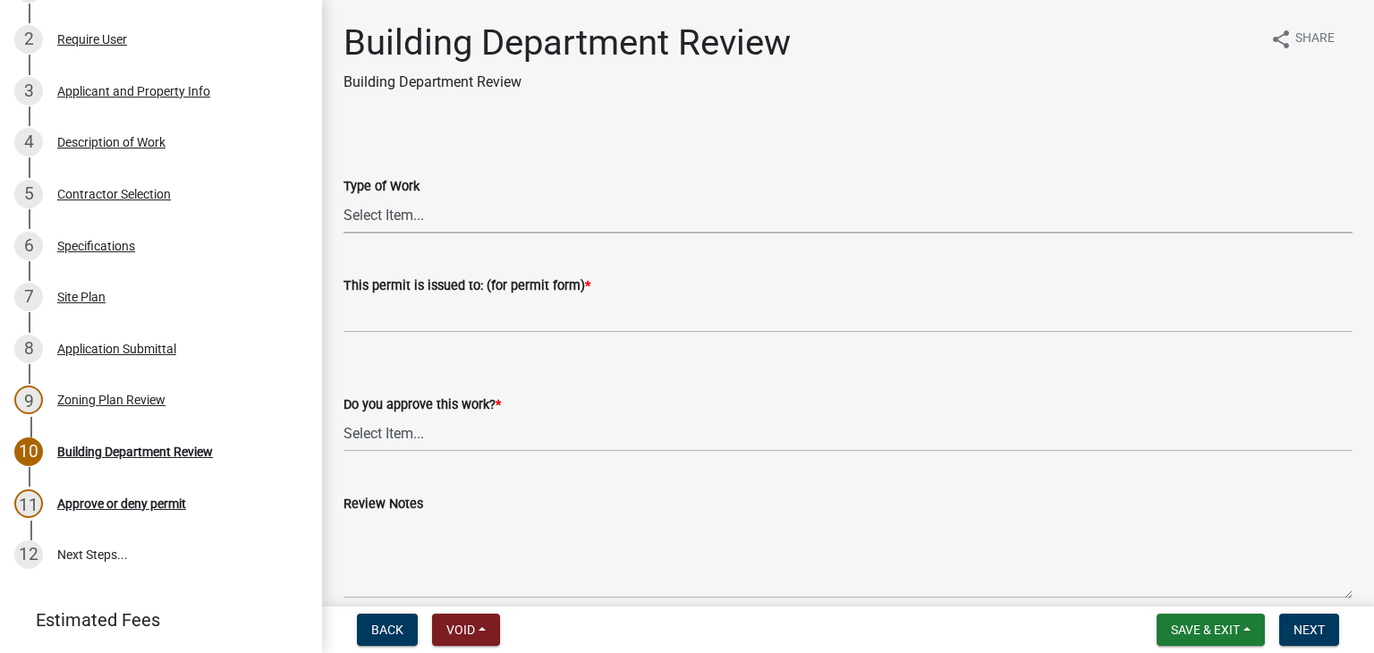
click at [405, 219] on select "Select Item... Roofing Siding Deck Other" at bounding box center [847, 215] width 1009 height 37
click at [343, 197] on select "Select Item... Roofing Siding Deck Other" at bounding box center [847, 215] width 1009 height 37
select select "bbf8997e-a289-4d03-8bd2-4f168381adc4"
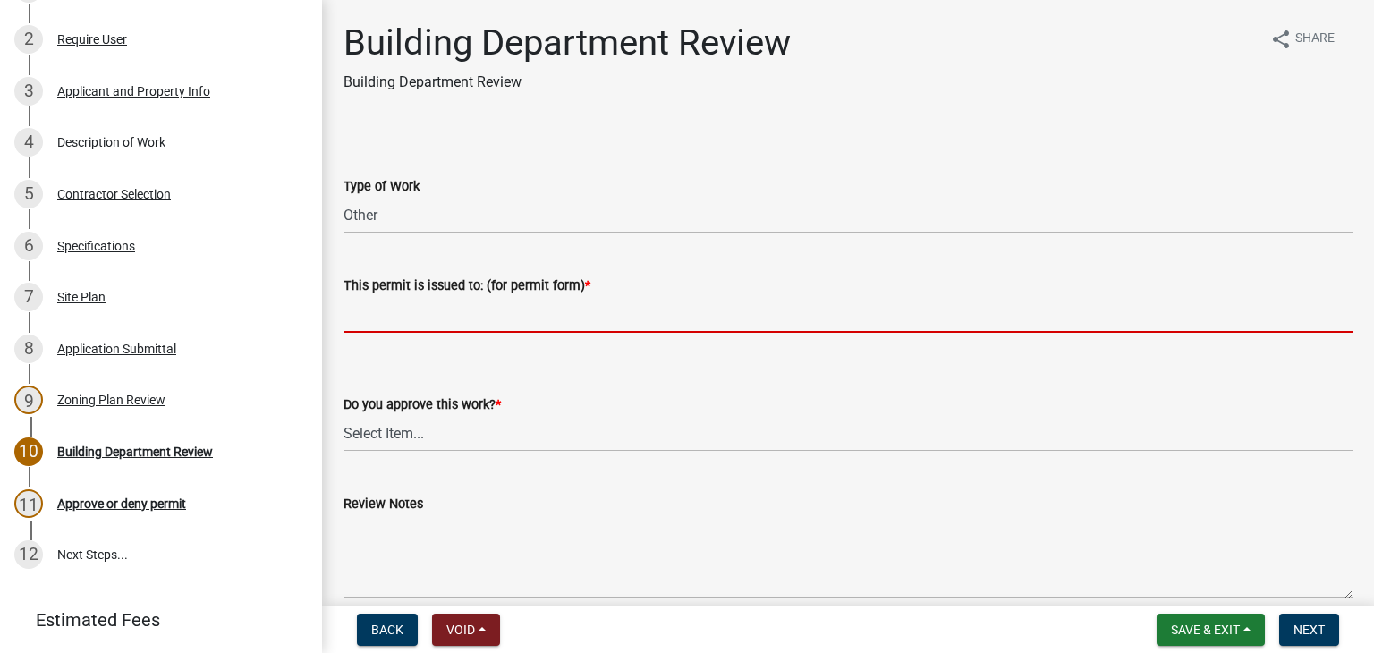
click at [386, 318] on input "This permit is issued to: (for permit form) *" at bounding box center [847, 314] width 1009 height 37
paste input "Entry door and patio door replacement"
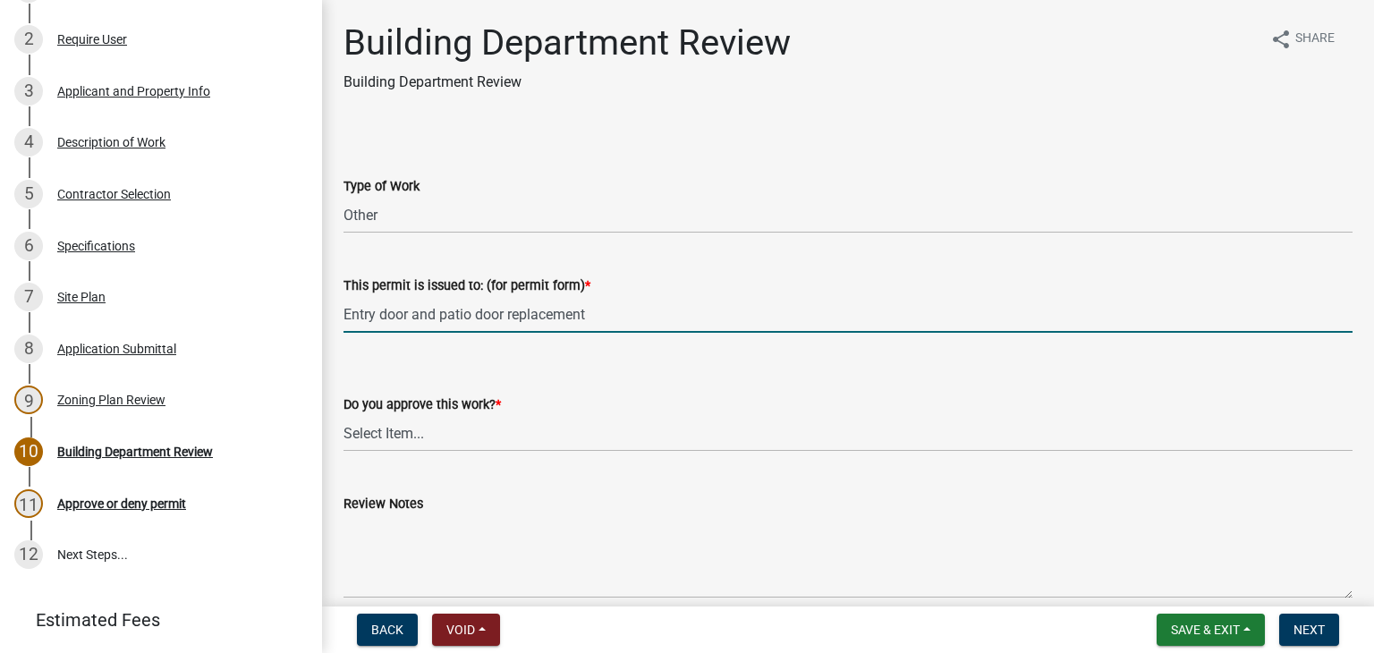
type input "Entry door and patio door replacement"
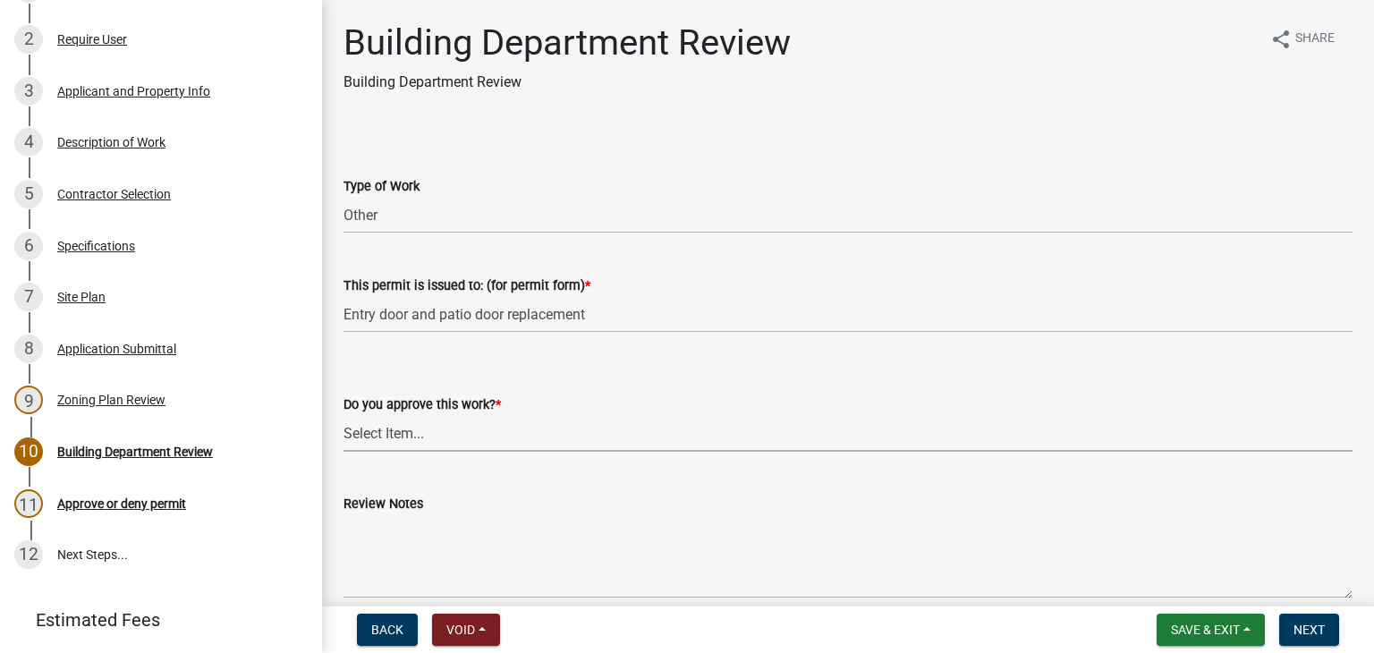
click at [416, 430] on select "Select Item... Yes No" at bounding box center [847, 433] width 1009 height 37
click at [343, 415] on select "Select Item... Yes No" at bounding box center [847, 433] width 1009 height 37
select select "689549b3-38a5-47de-8a89-287a50612ed0"
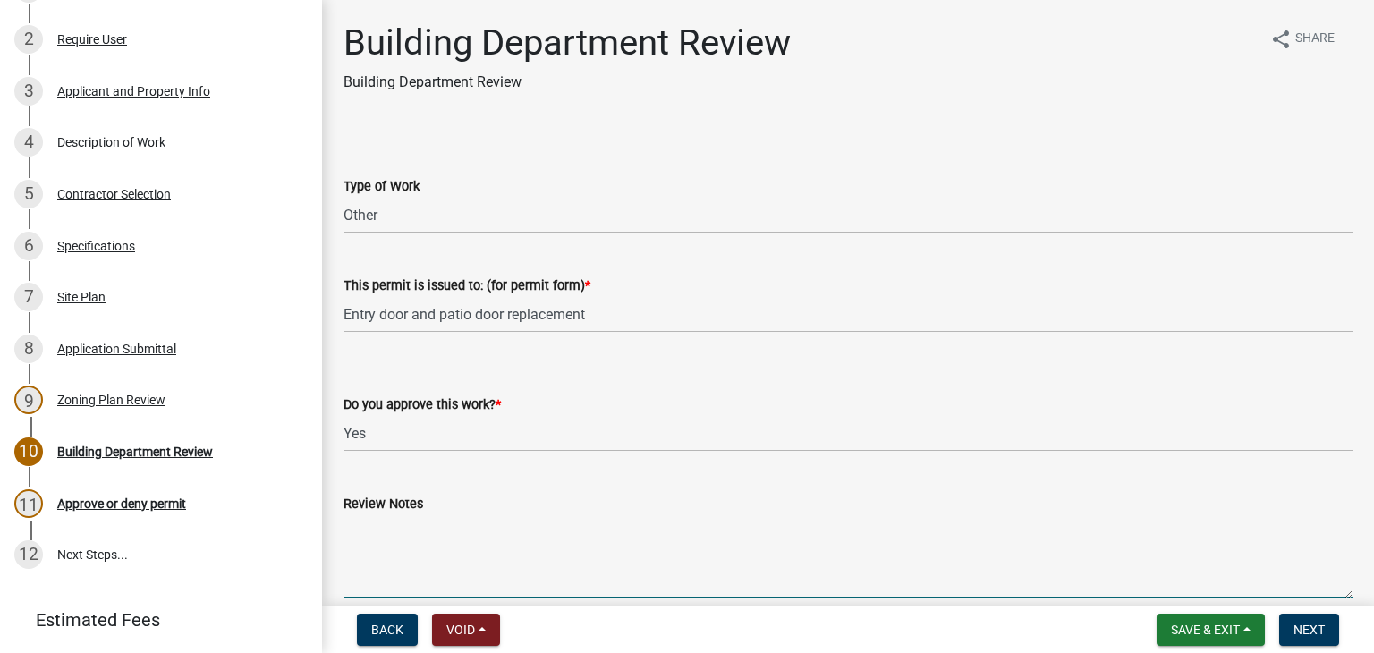
click at [401, 533] on textarea "Review Notes" at bounding box center [847, 556] width 1009 height 84
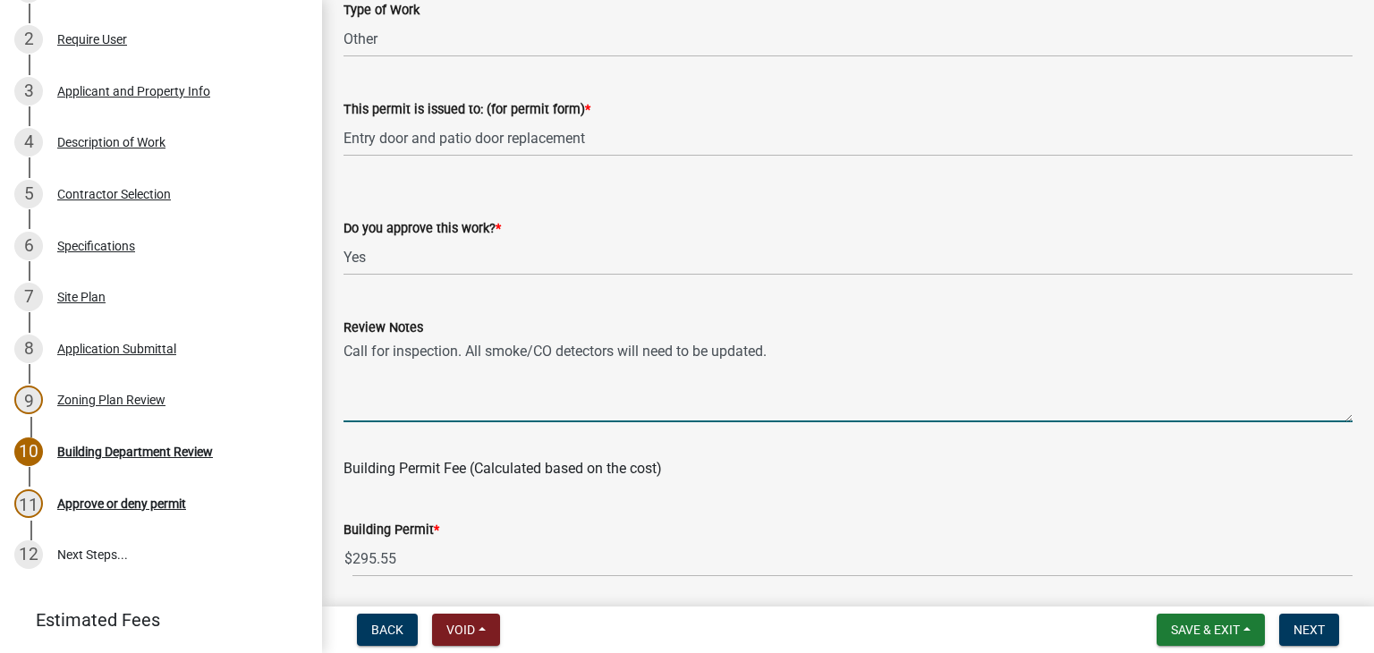
scroll to position [179, 0]
type textarea "Call for inspection. All smoke/CO detectors will need to be updated."
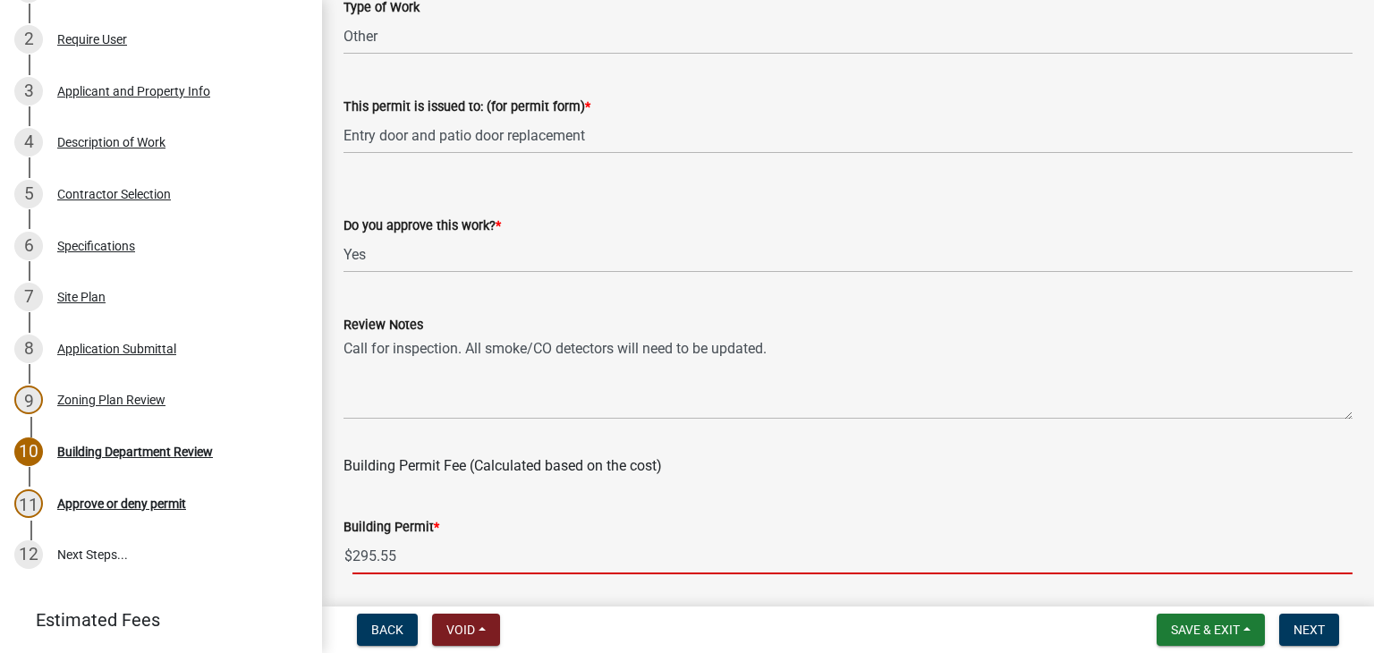
click at [444, 561] on input "295.55" at bounding box center [852, 556] width 1000 height 37
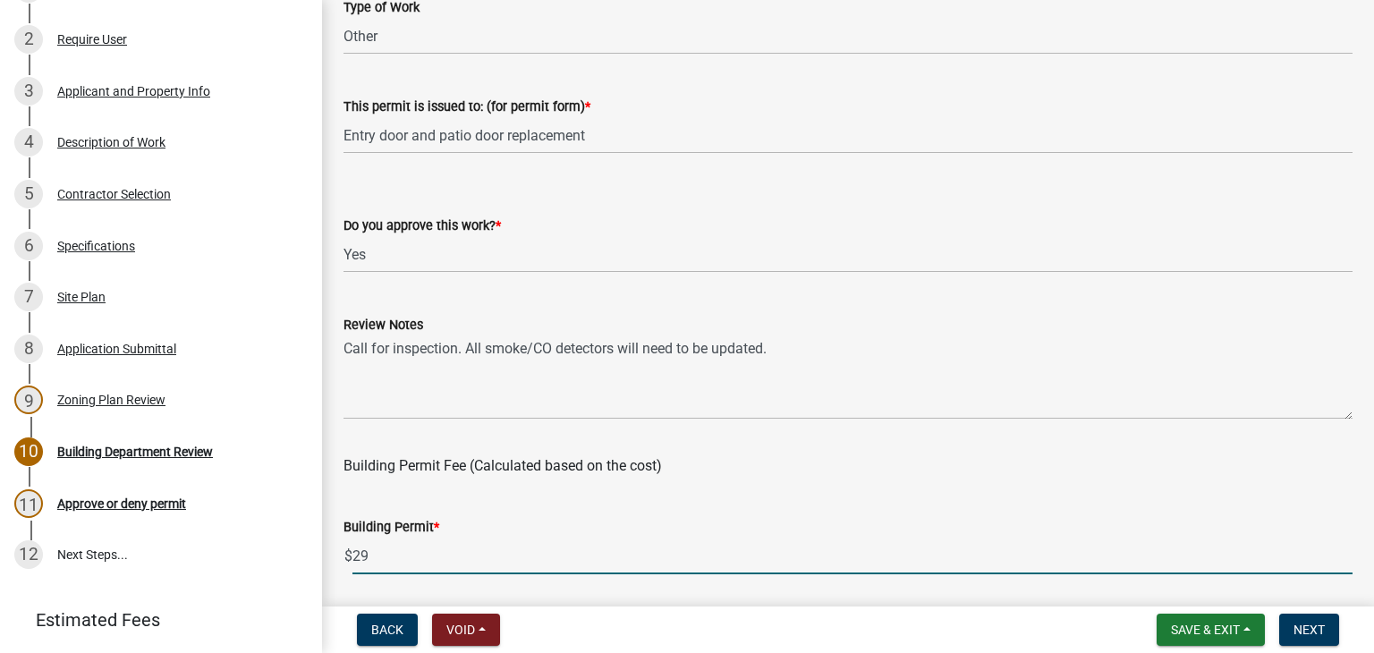
type input "2"
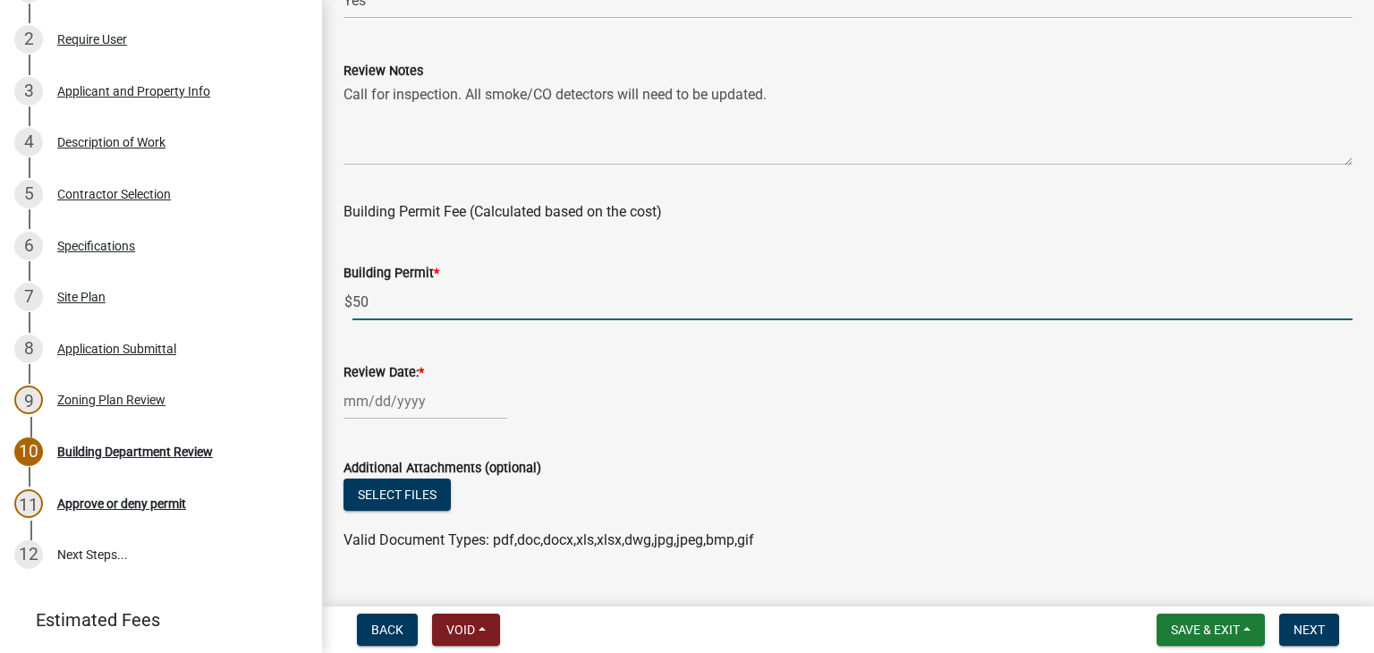
scroll to position [470, 0]
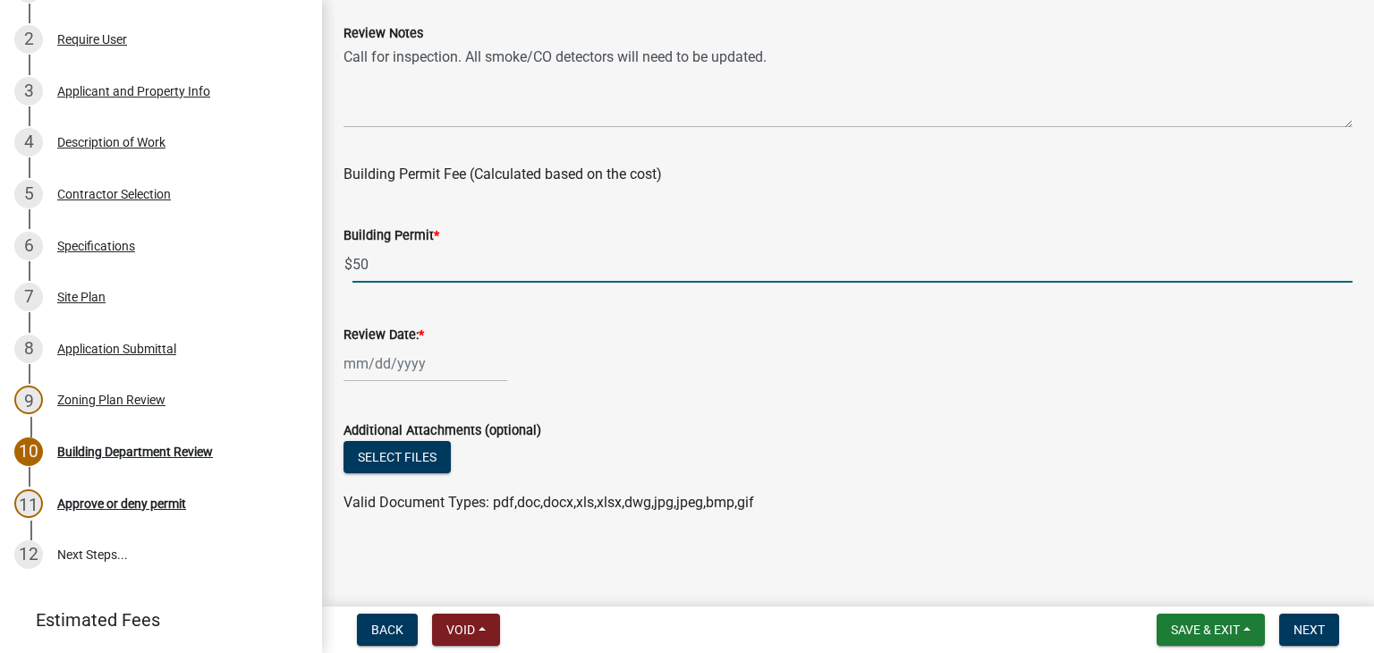
type input "50"
select select "10"
select select "2025"
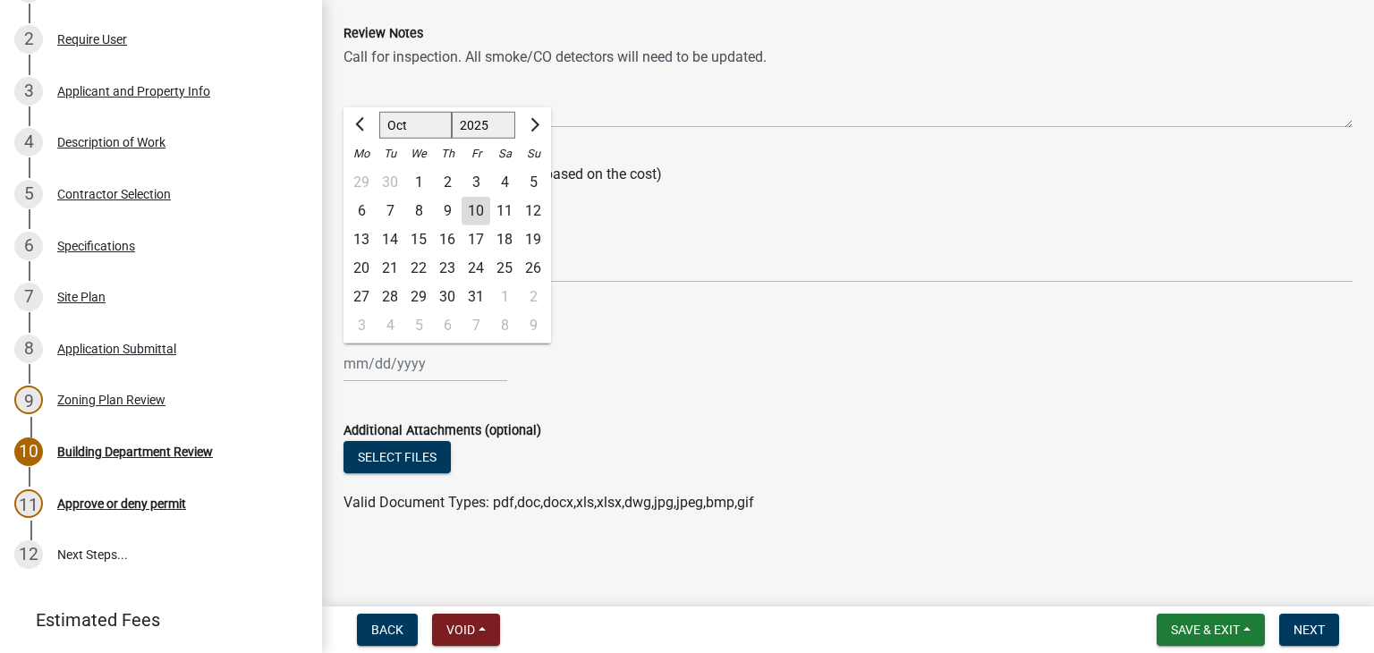
click at [397, 359] on div "Jan Feb Mar Apr May Jun Jul Aug Sep Oct Nov Dec 1525 1526 1527 1528 1529 1530 1…" at bounding box center [425, 363] width 164 height 37
click at [481, 204] on div "10" at bounding box center [476, 211] width 29 height 29
type input "[DATE]"
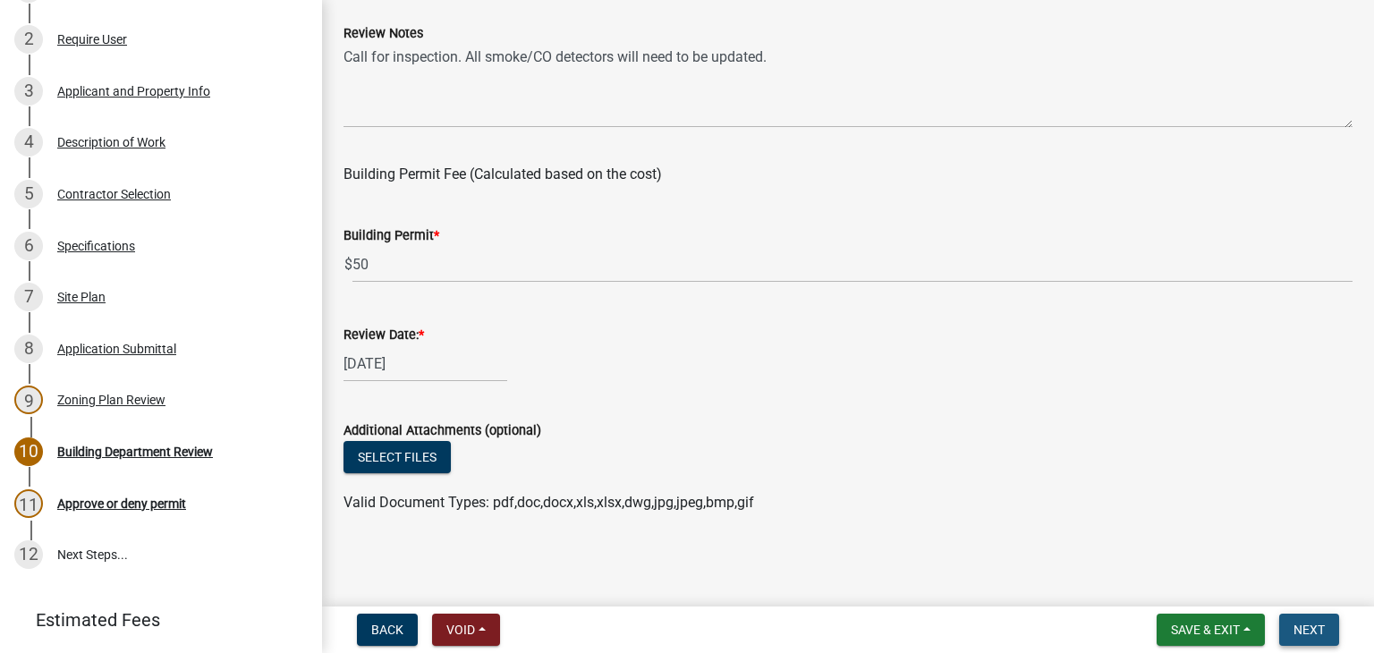
click at [1296, 627] on span "Next" at bounding box center [1308, 630] width 31 height 14
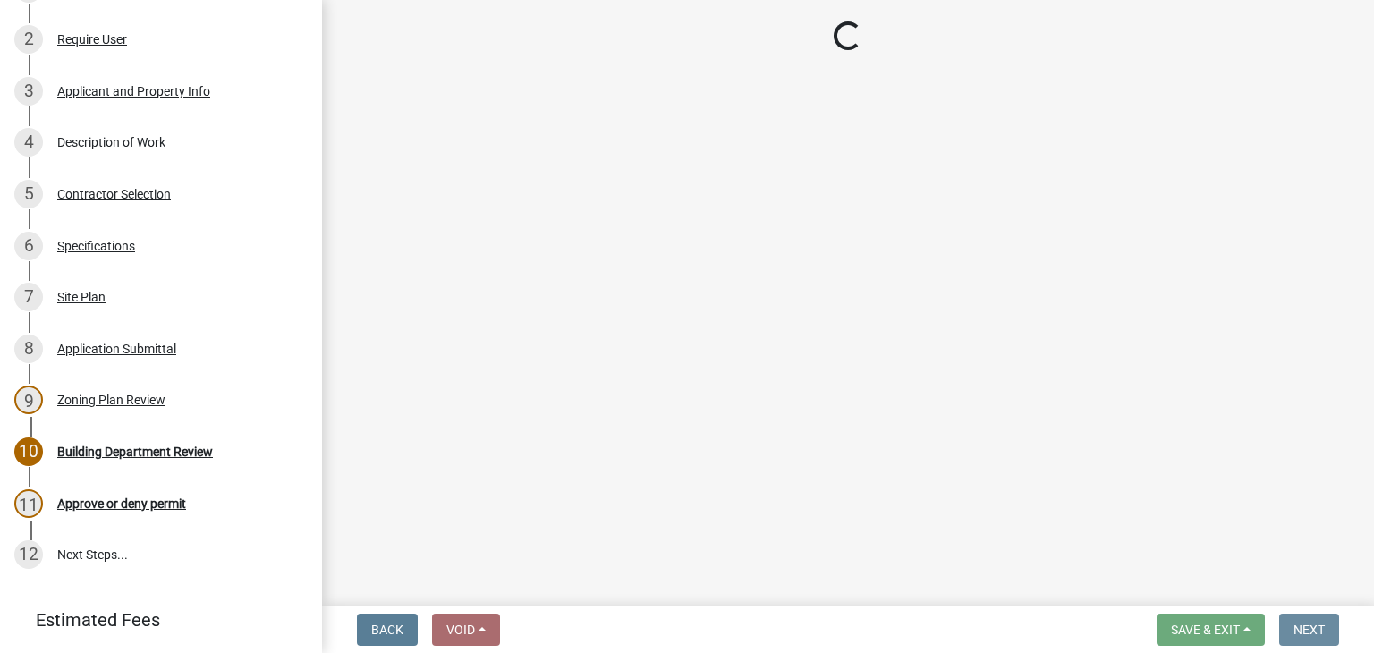
scroll to position [0, 0]
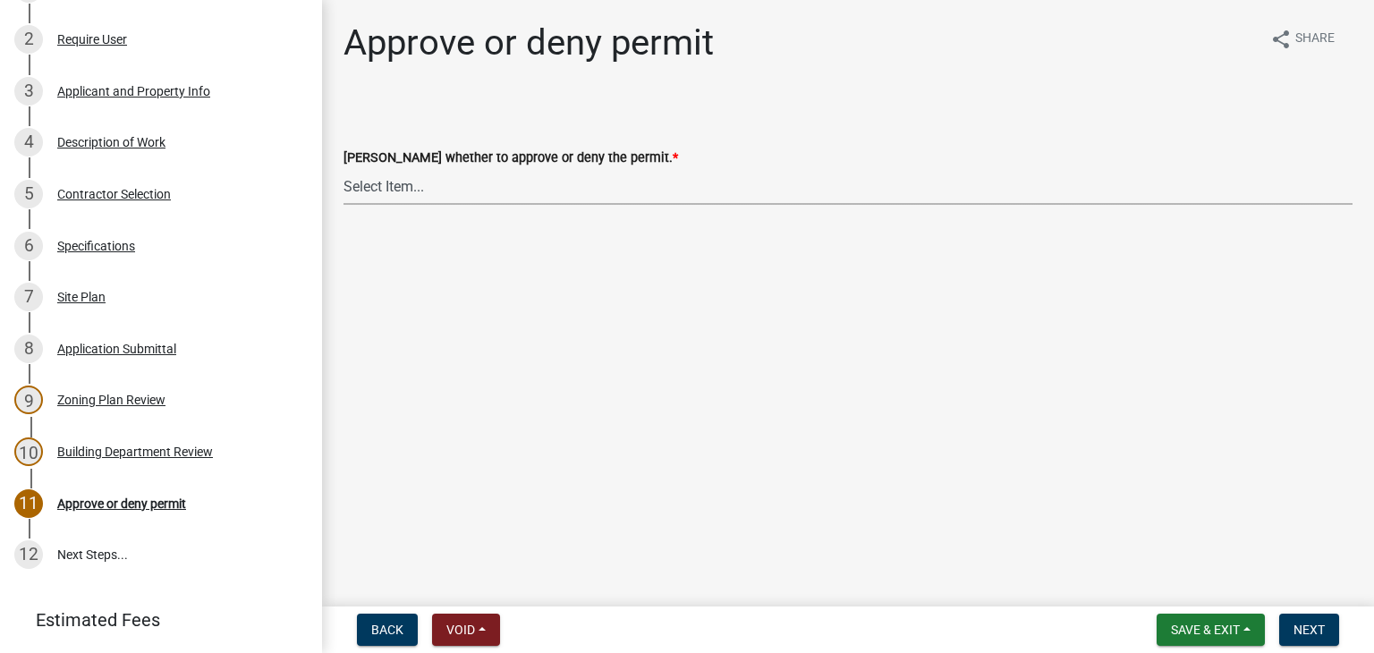
click at [416, 177] on select "Select Item... Approve Deny" at bounding box center [847, 186] width 1009 height 37
click at [343, 168] on select "Select Item... Approve Deny" at bounding box center [847, 186] width 1009 height 37
select select "d6055423-832b-4dbf-8b87-0bb94d1ae5d3"
click at [1317, 628] on span "Next" at bounding box center [1308, 630] width 31 height 14
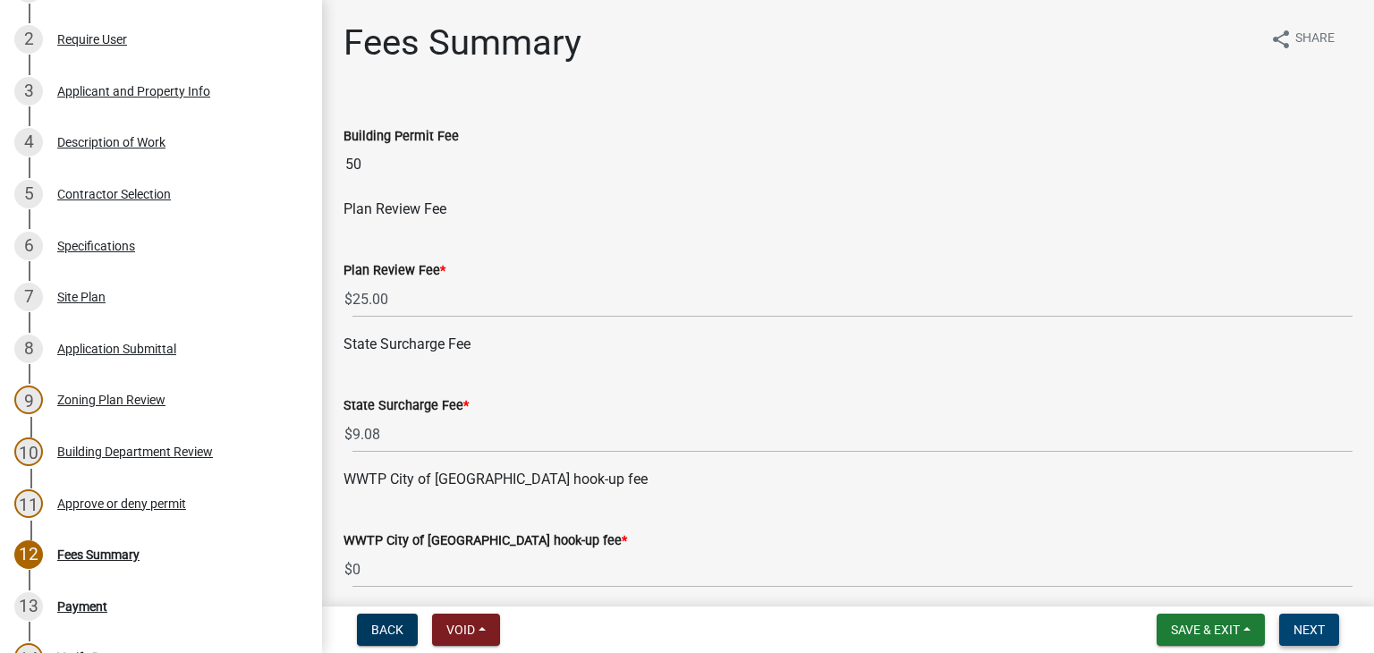
scroll to position [666, 0]
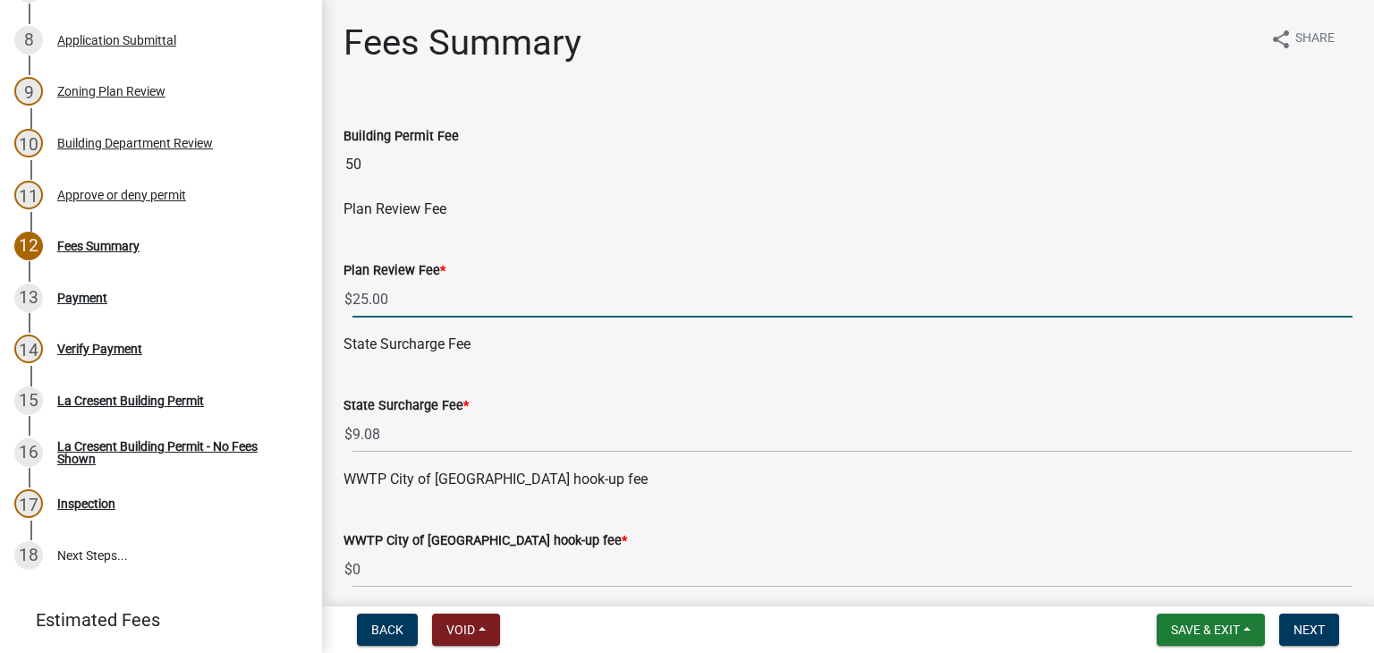
click at [397, 296] on input "25.00" at bounding box center [852, 299] width 1000 height 37
type input "2"
type input "0"
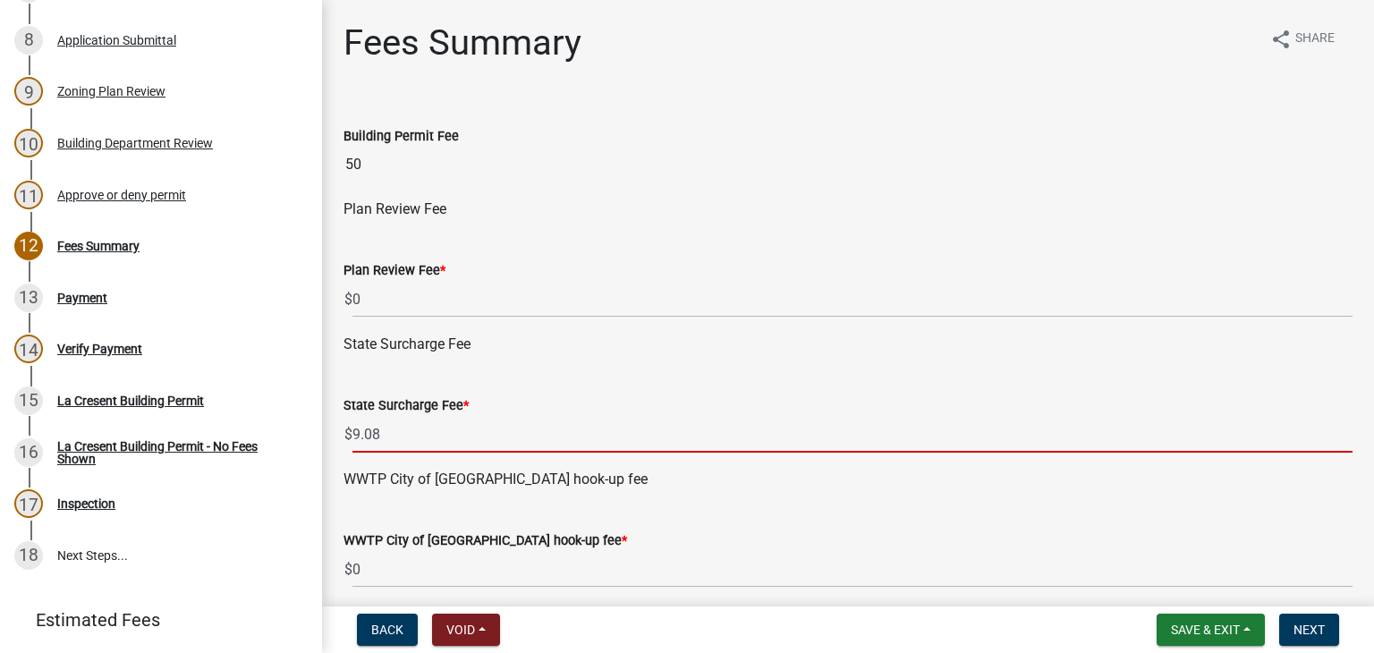
click at [386, 434] on input "9.08" at bounding box center [852, 434] width 1000 height 37
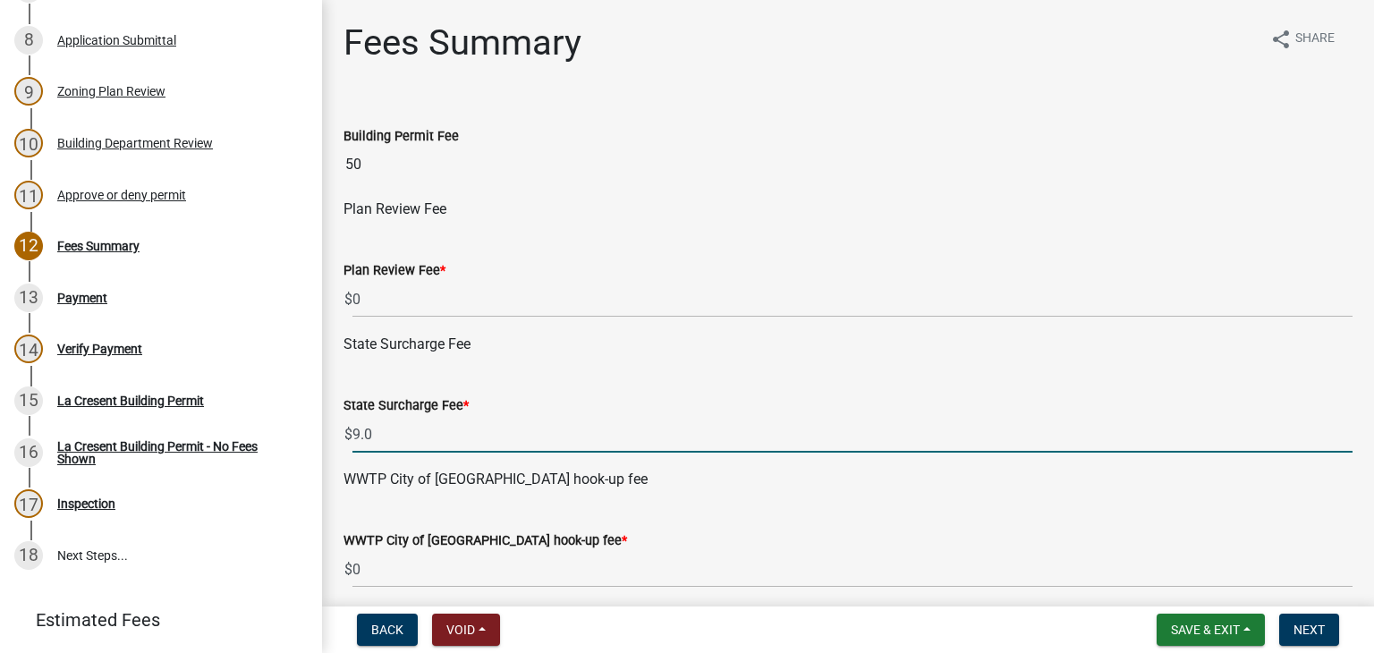
type input "9"
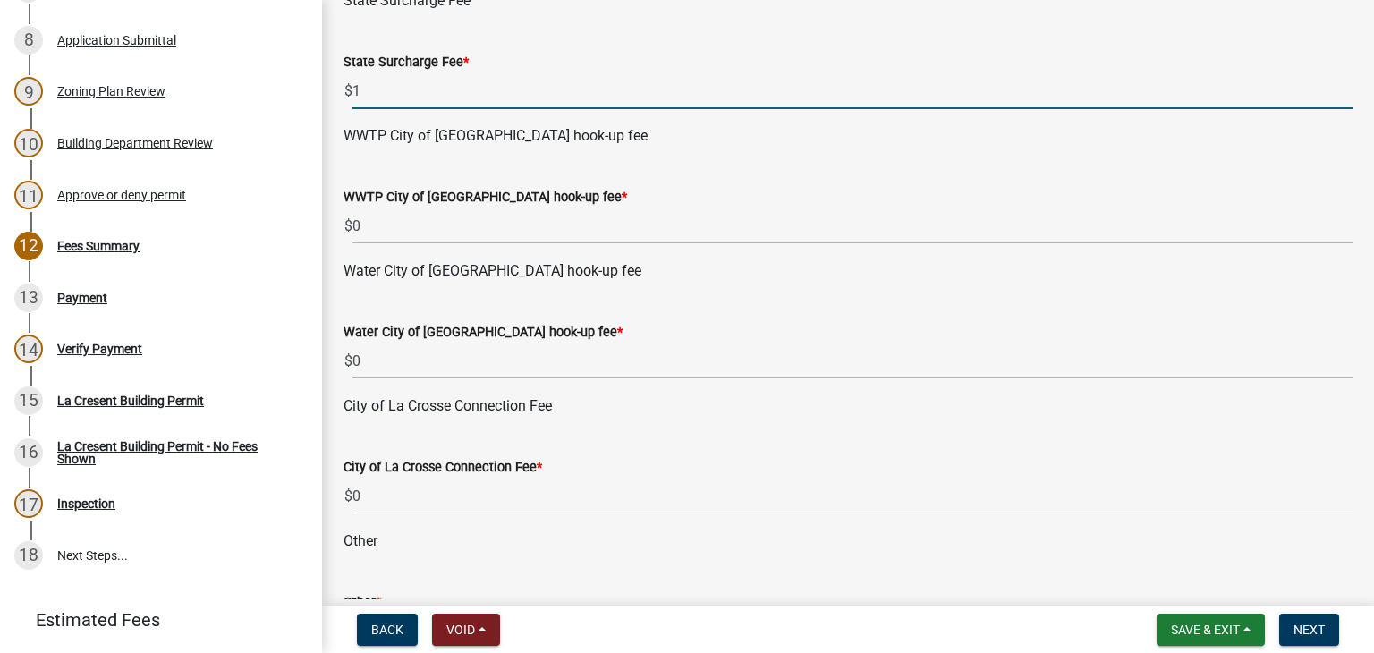
scroll to position [358, 0]
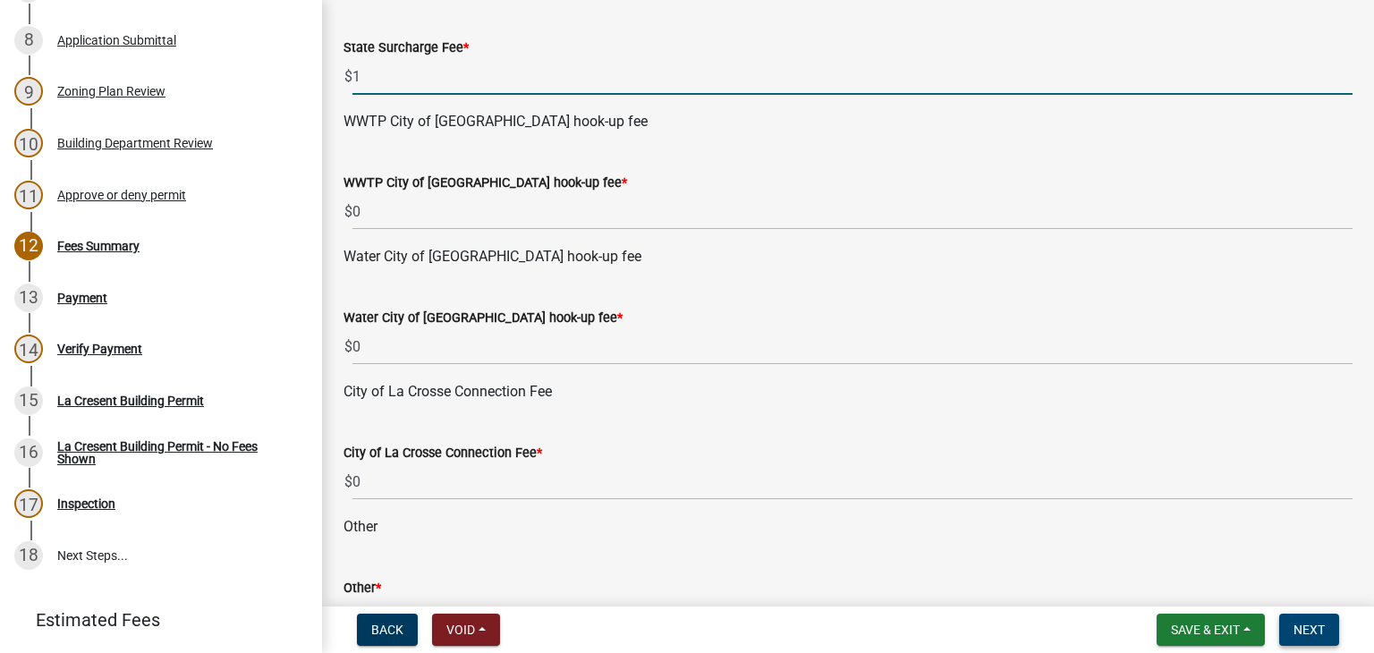
type input "1"
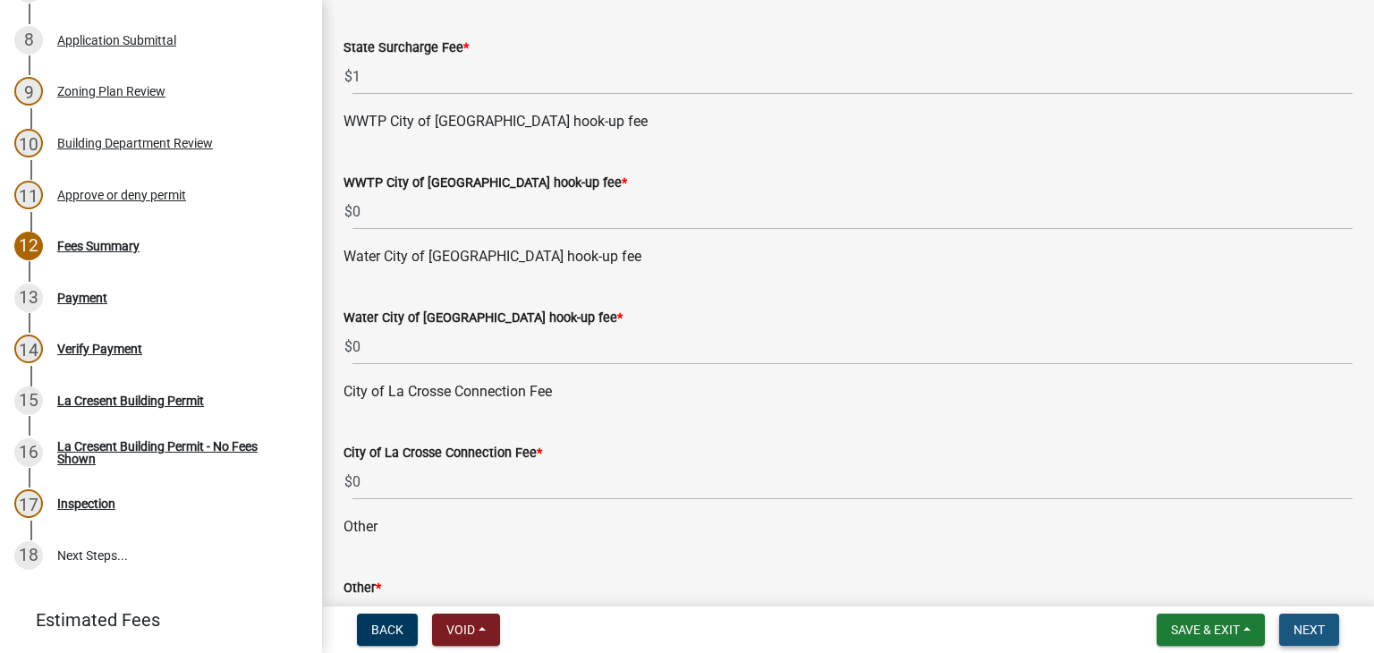
click at [1315, 623] on span "Next" at bounding box center [1308, 630] width 31 height 14
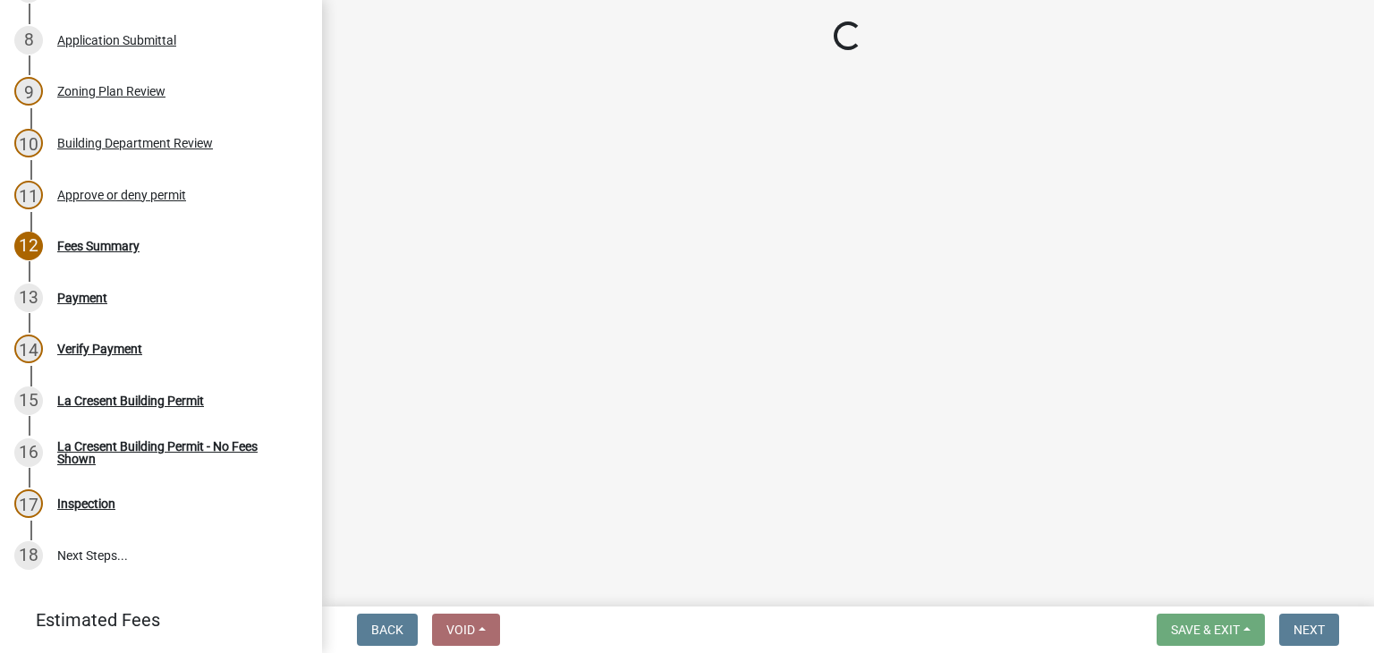
select select "3: 3"
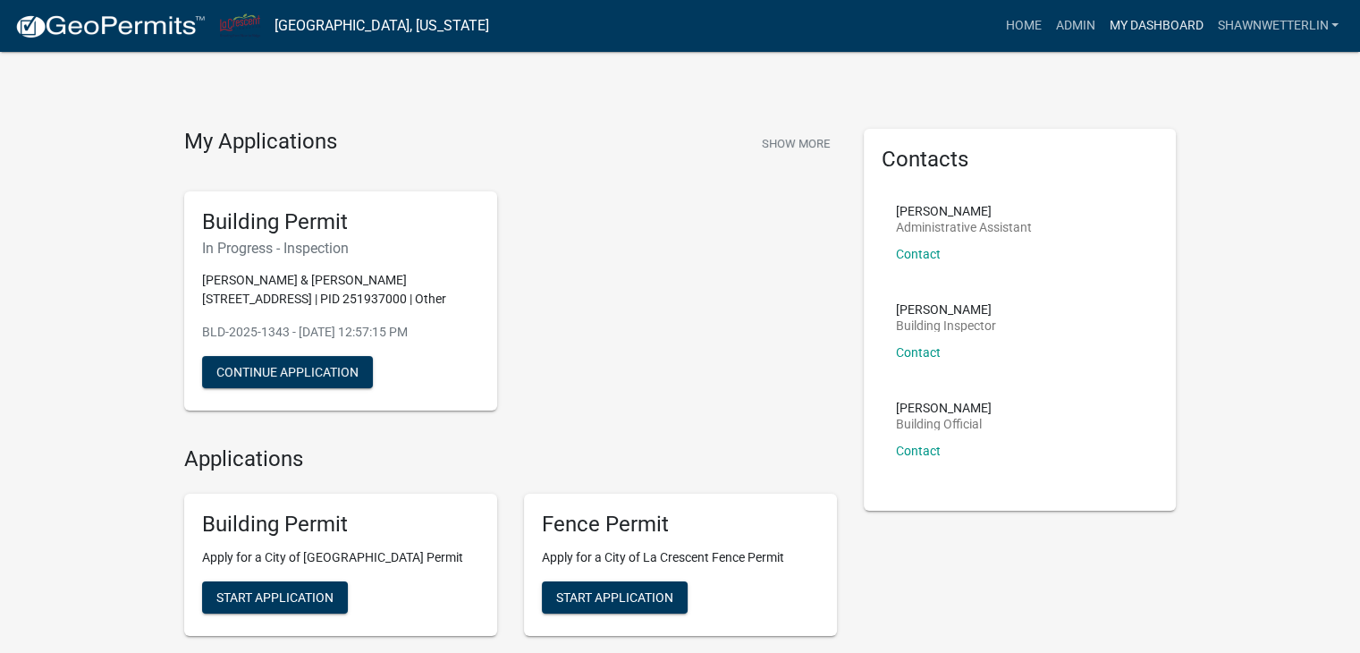
click at [1132, 24] on link "My Dashboard" at bounding box center [1156, 26] width 108 height 34
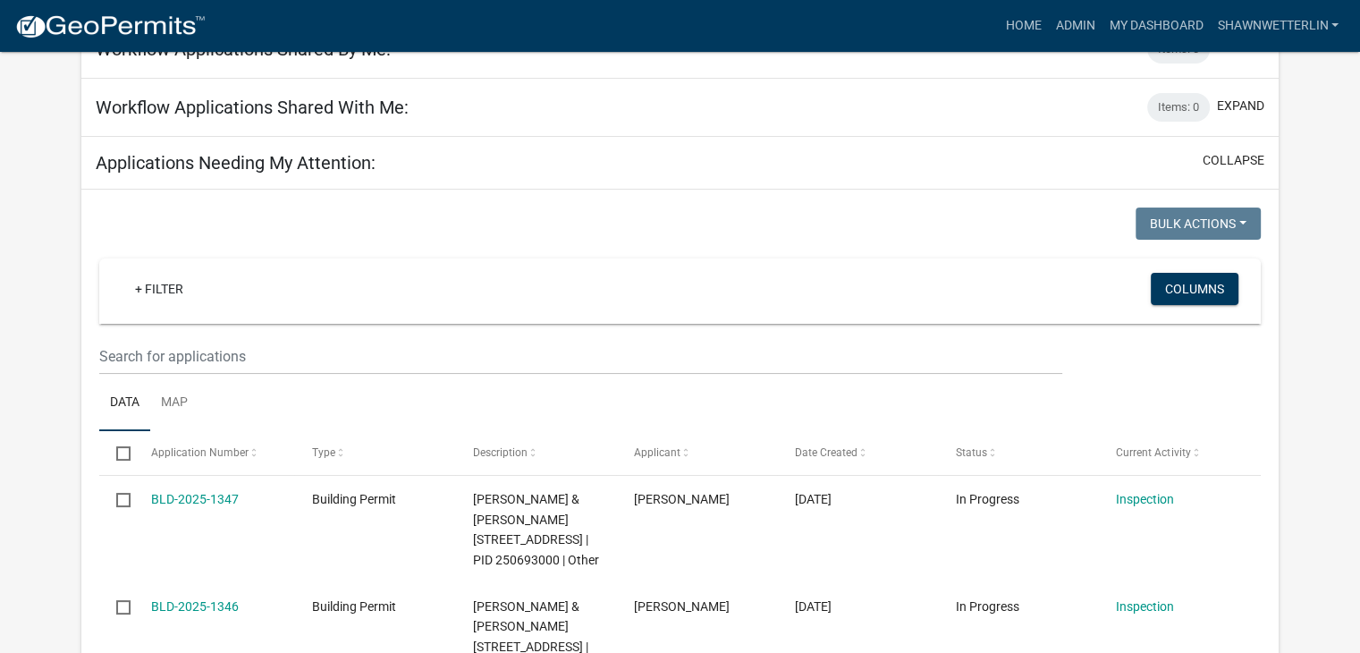
scroll to position [150, 0]
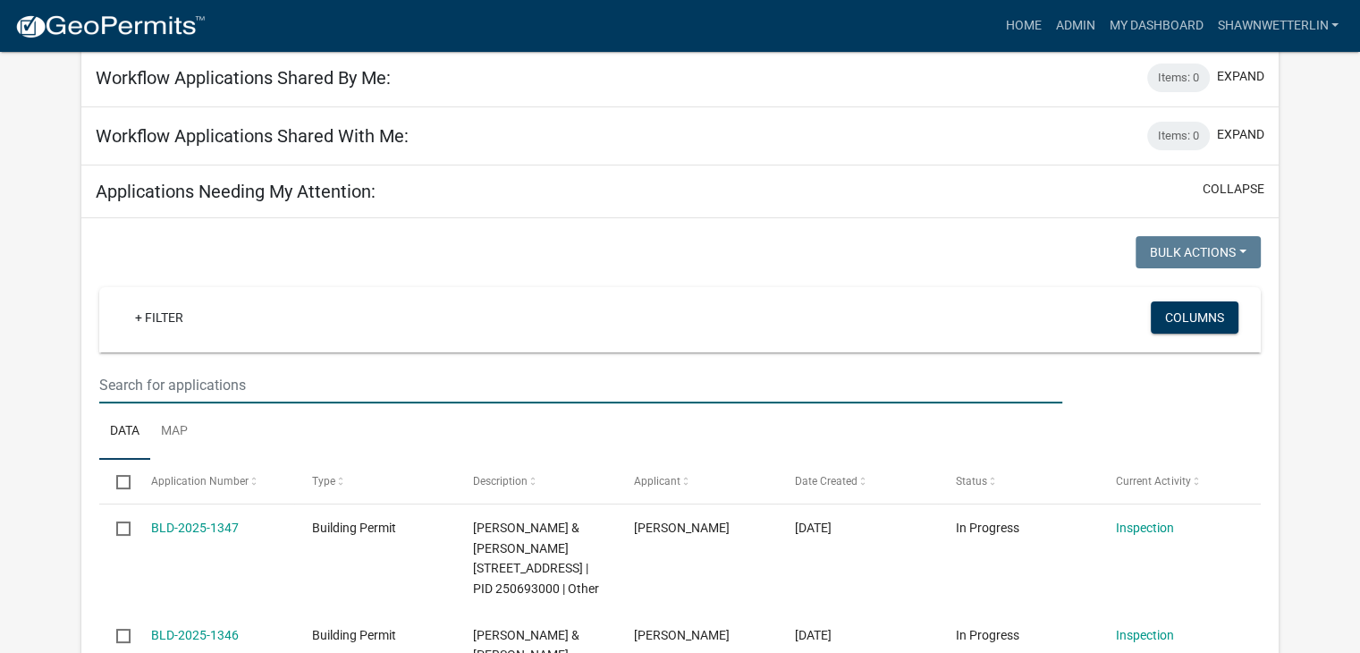
click at [114, 387] on input "text" at bounding box center [580, 385] width 963 height 37
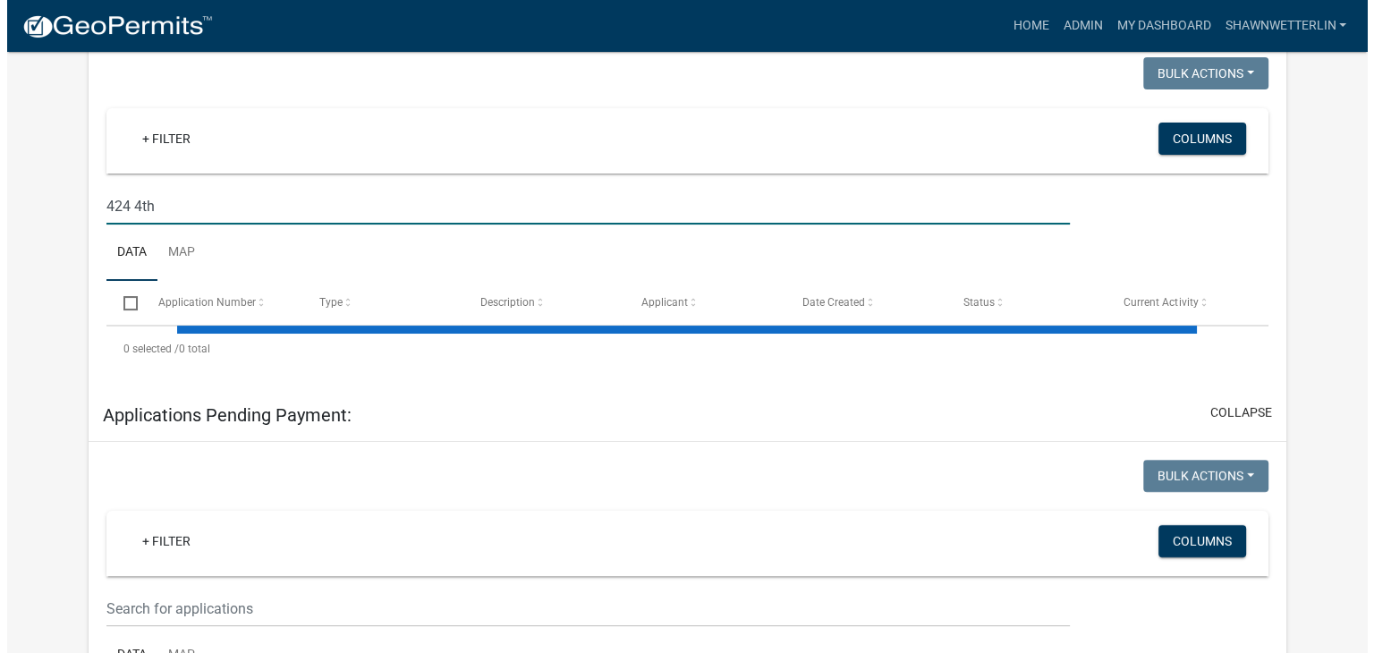
scroll to position [0, 0]
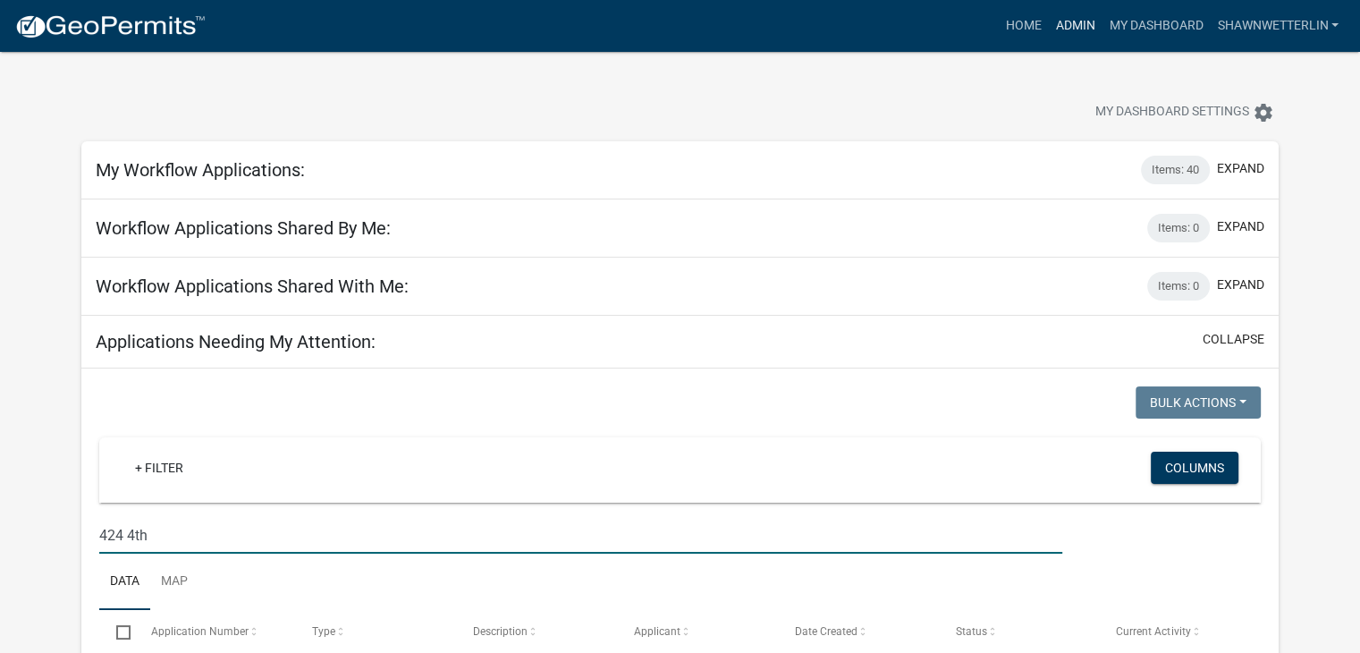
type input "424 4th"
click at [1059, 21] on link "Admin" at bounding box center [1075, 26] width 54 height 34
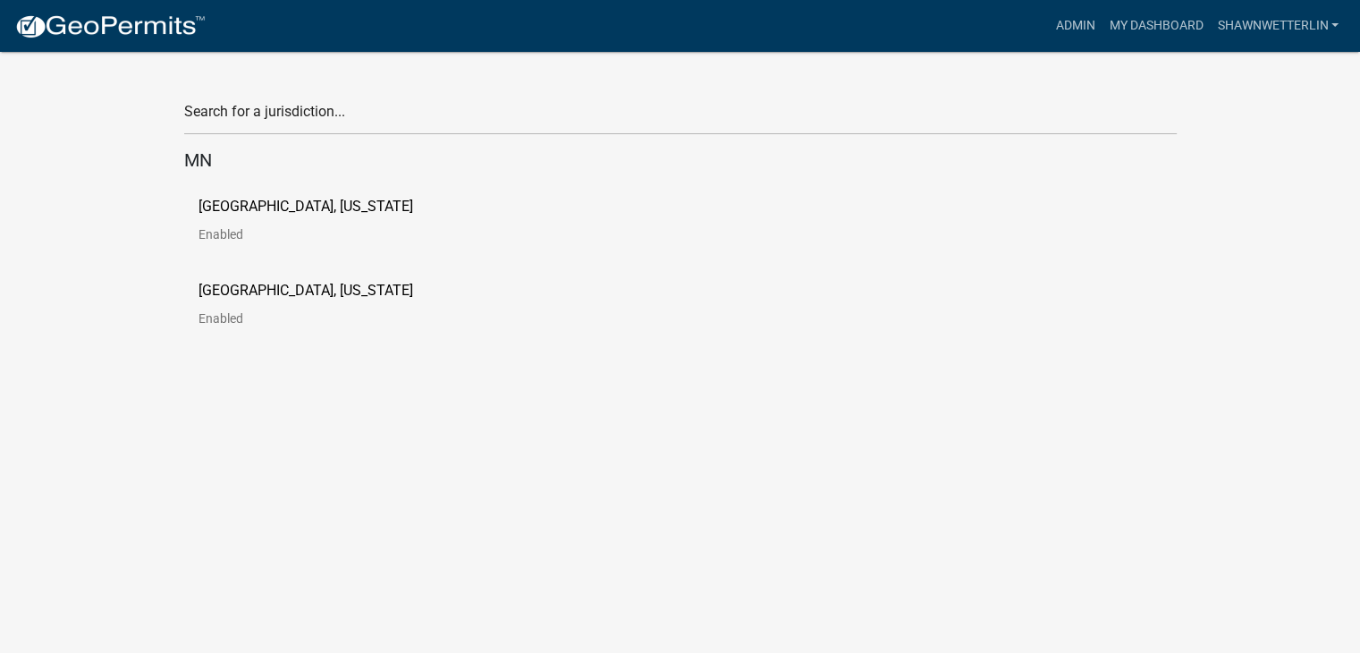
click at [359, 200] on p "[GEOGRAPHIC_DATA], [US_STATE]" at bounding box center [306, 206] width 215 height 14
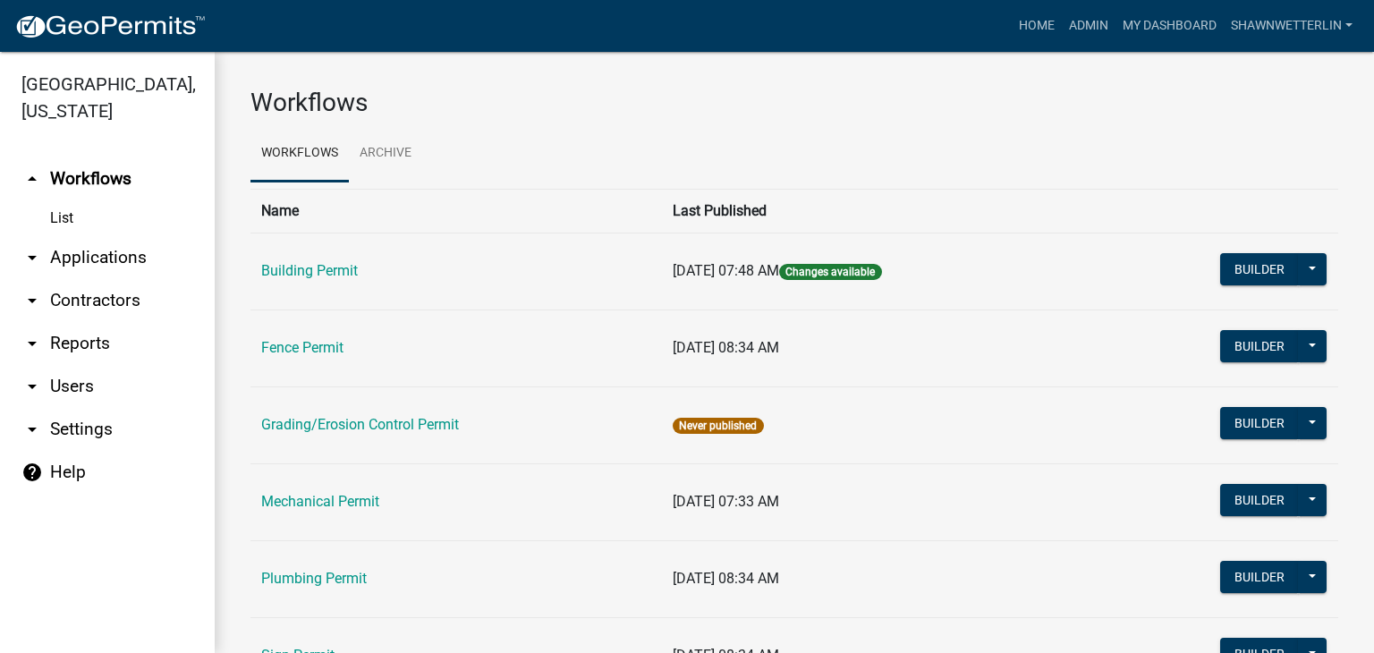
click at [73, 257] on link "arrow_drop_down Applications" at bounding box center [107, 257] width 215 height 43
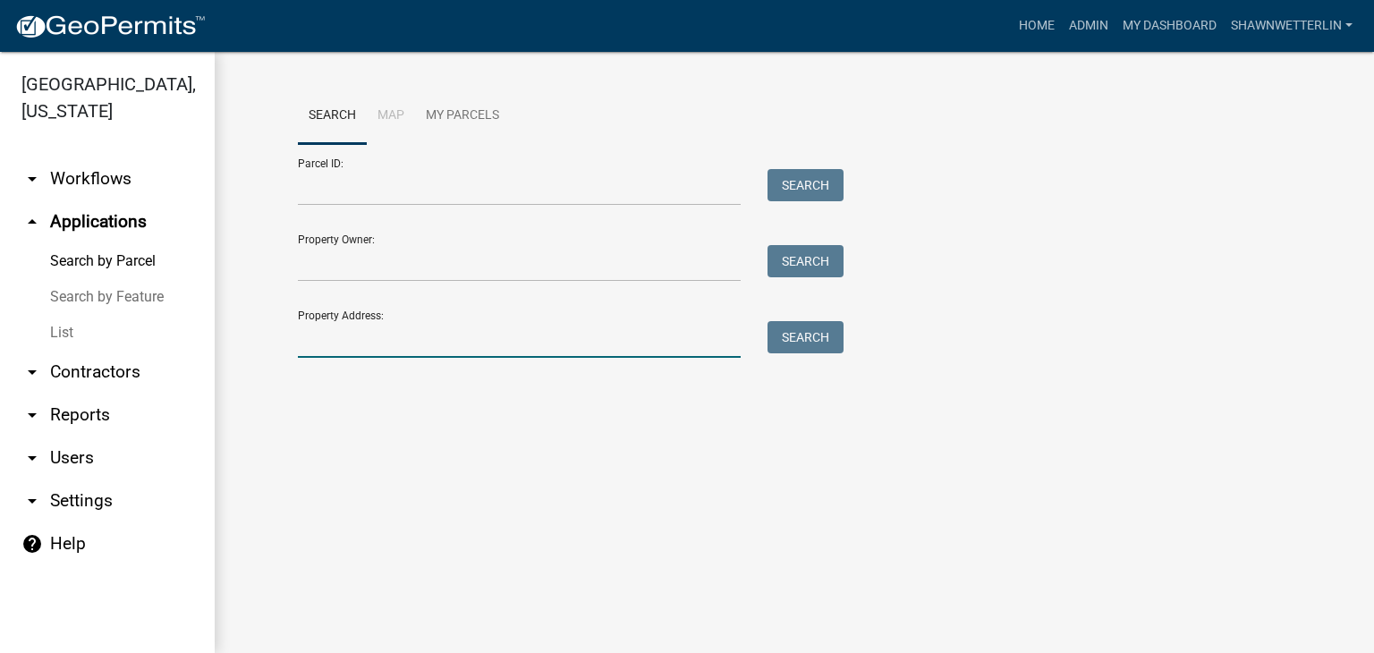
click at [314, 333] on input "Property Address:" at bounding box center [519, 339] width 443 height 37
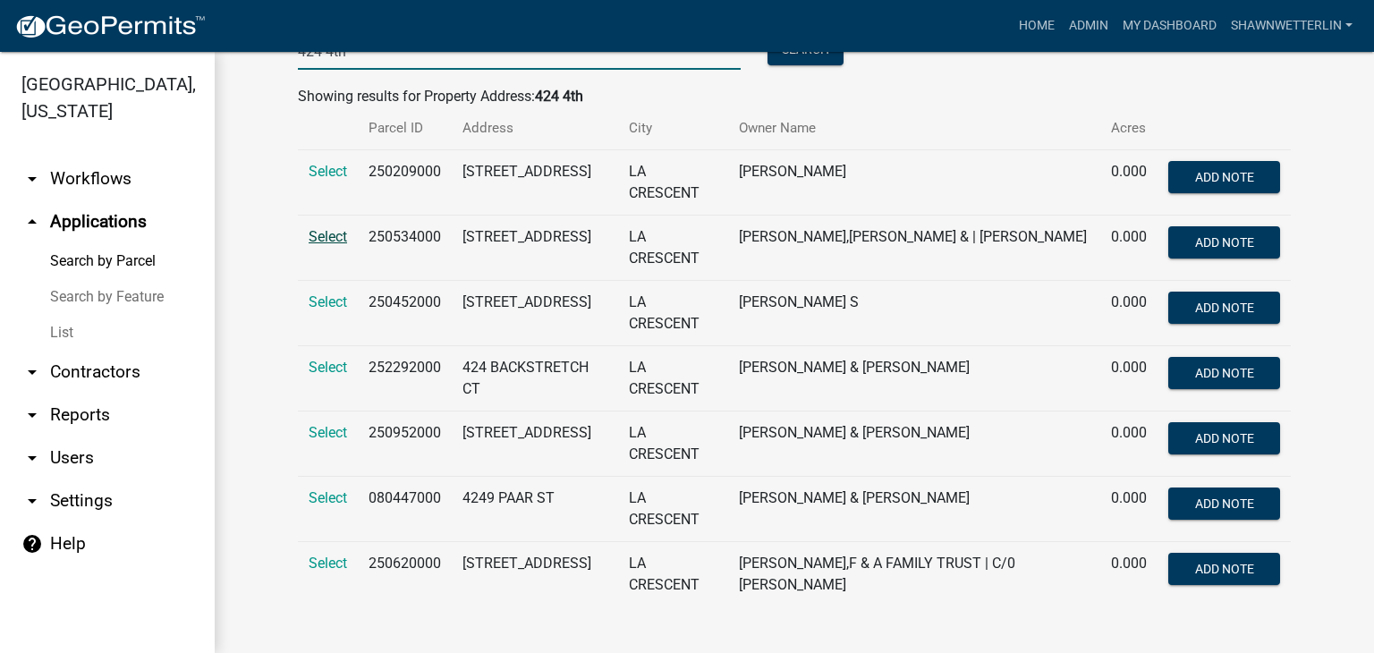
scroll to position [291, 0]
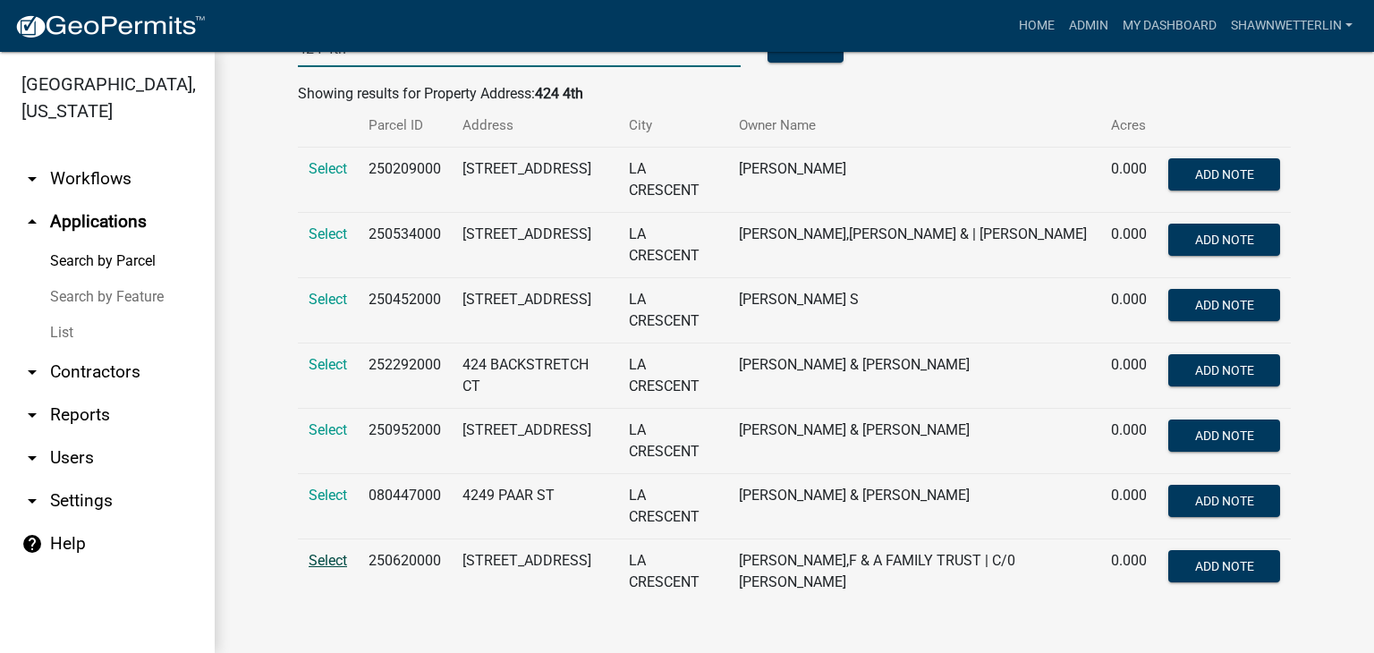
type input "424 4th"
click at [327, 555] on span "Select" at bounding box center [328, 560] width 38 height 17
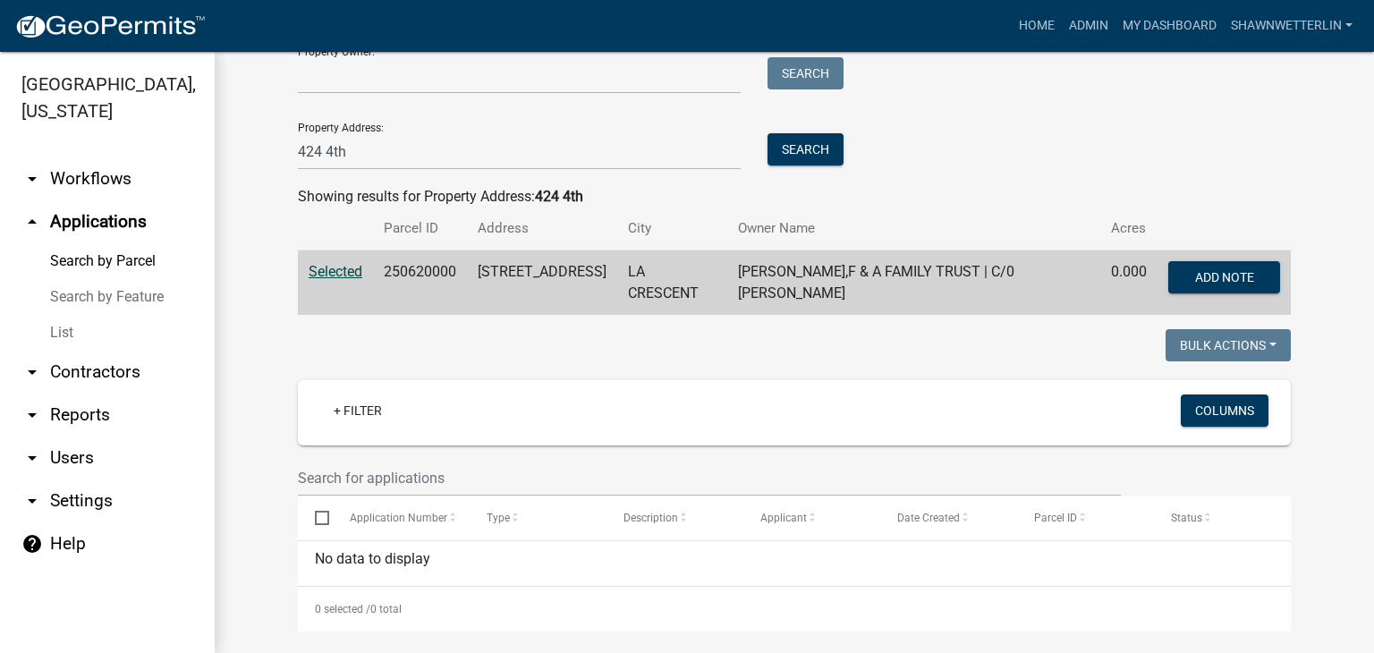
scroll to position [202, 0]
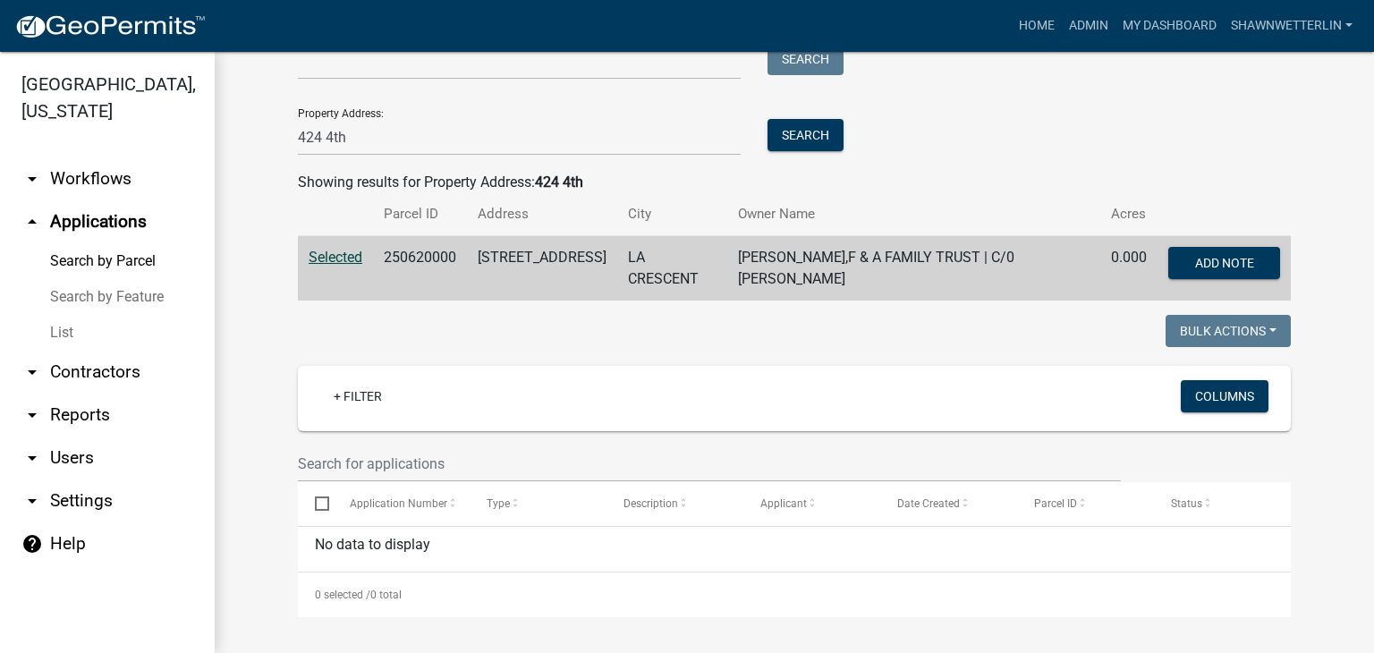
click at [343, 252] on span "Selected" at bounding box center [336, 257] width 54 height 17
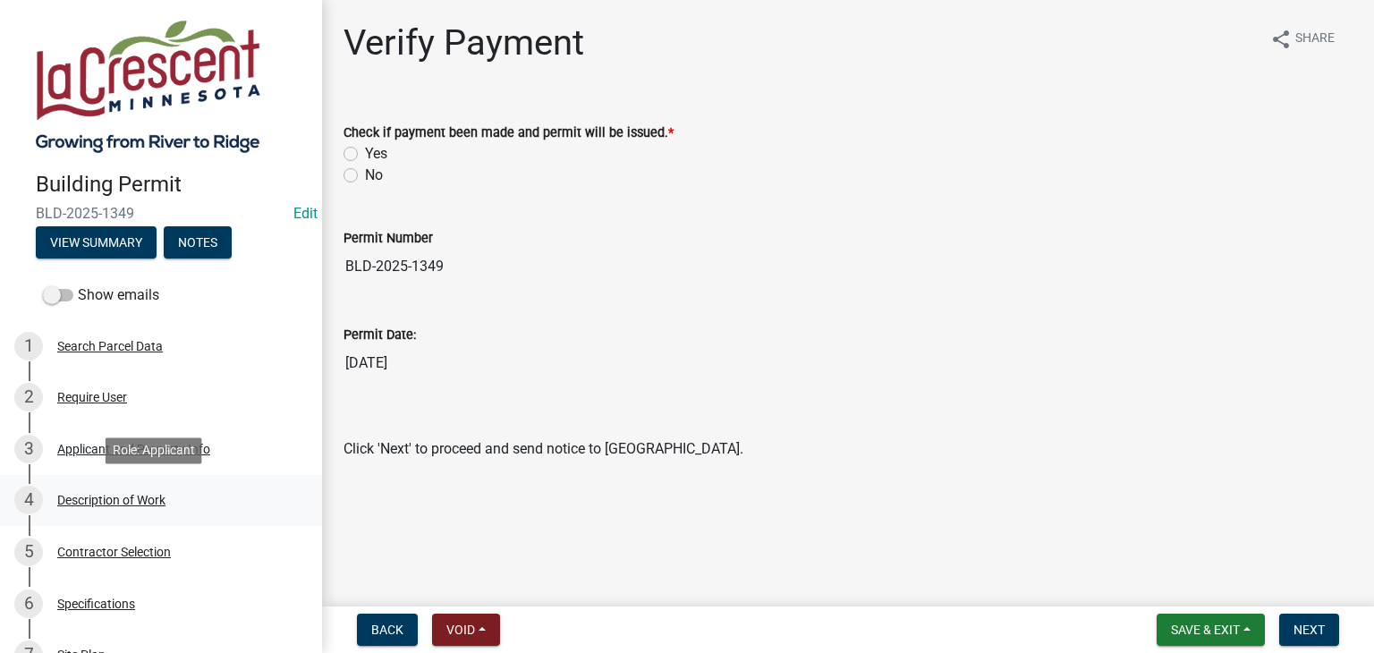
click at [128, 501] on div "Description of Work" at bounding box center [111, 500] width 108 height 13
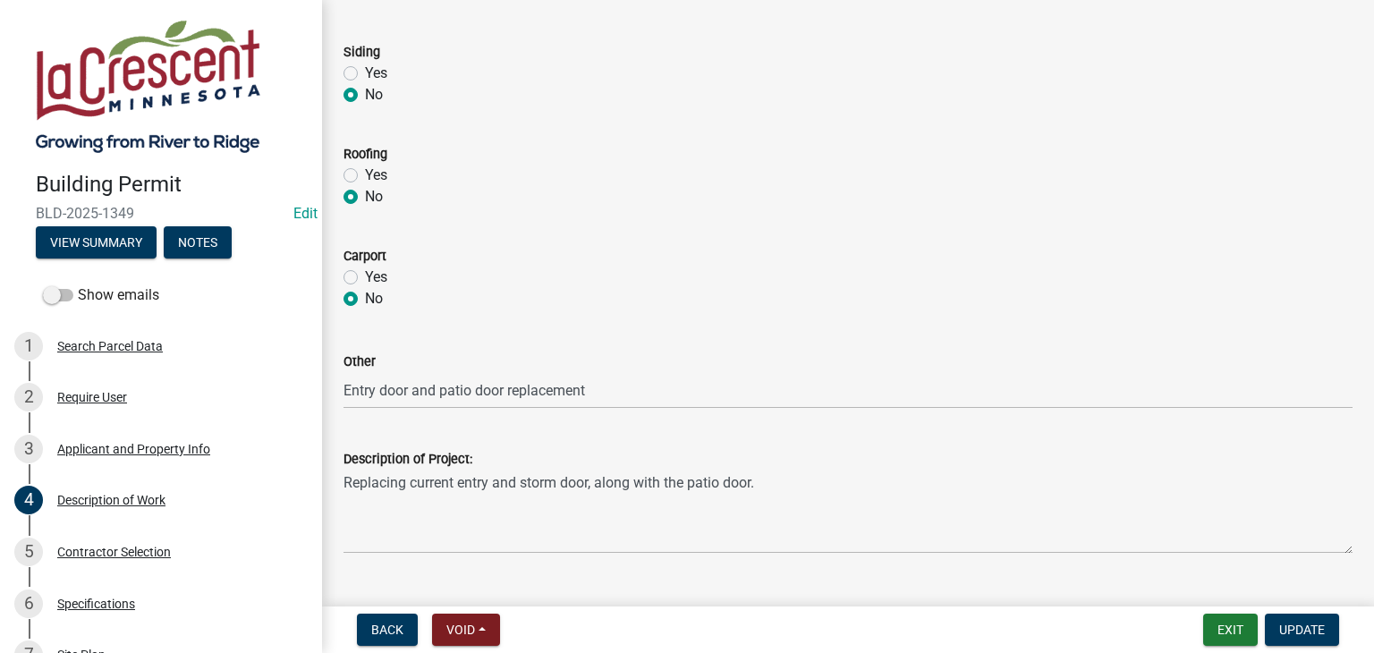
scroll to position [894, 0]
